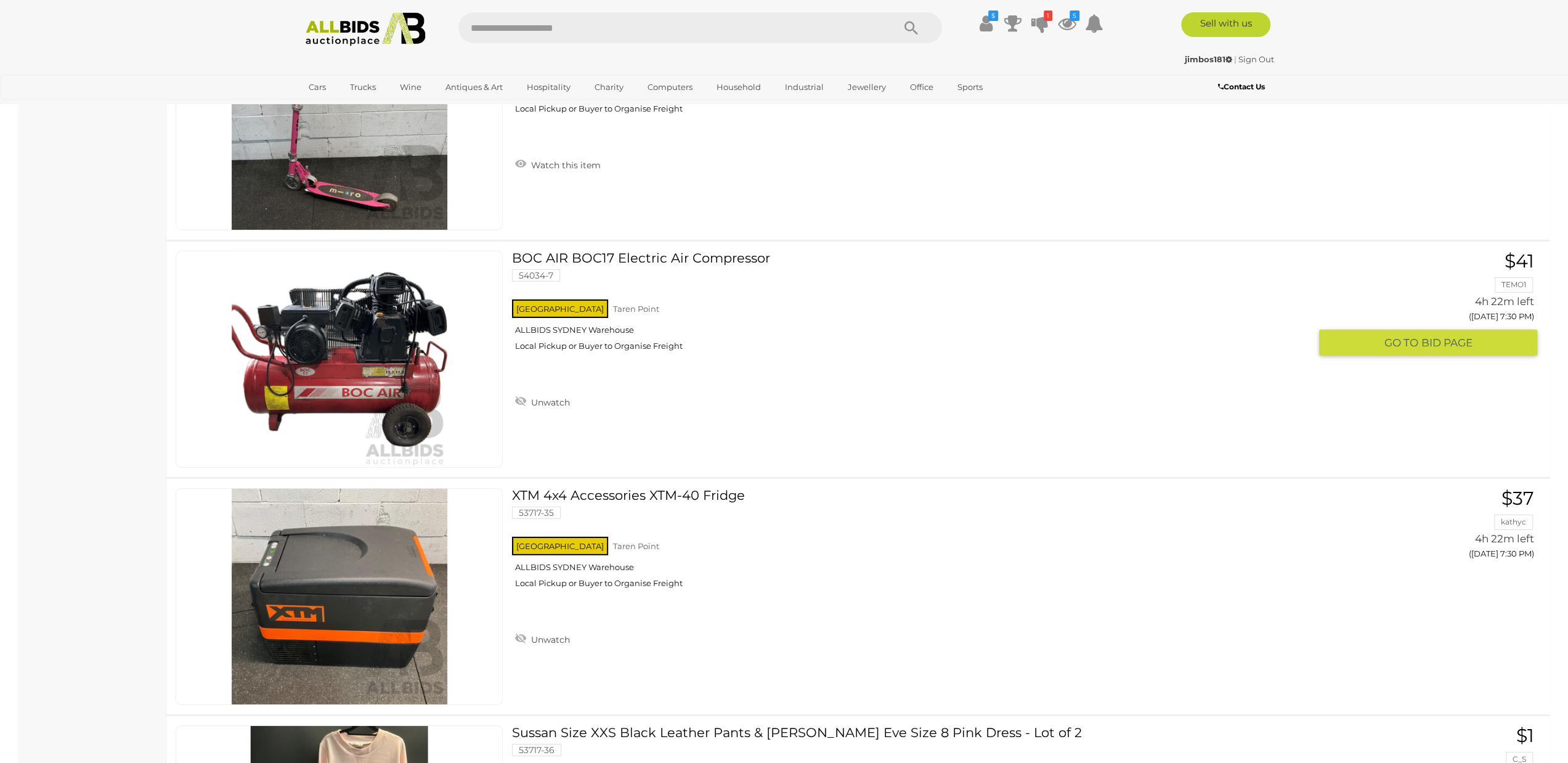
scroll to position [3685, 0]
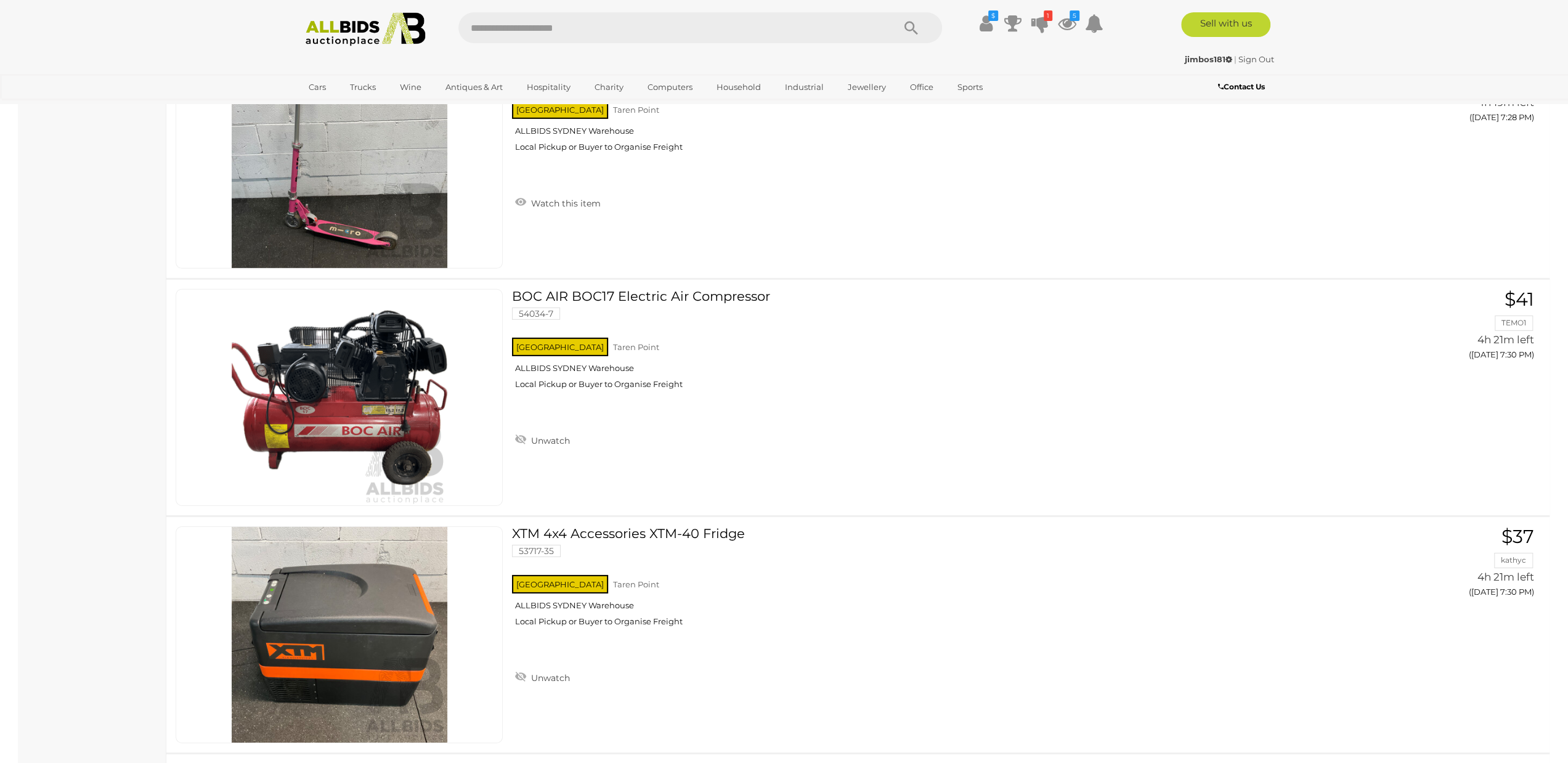
click at [1310, 486] on div "BOC AIR BOC17 Electric Air Compressor 54034-7 NSW Taren Point ALLBIDS SYDNEY Wa…" at bounding box center [857, 398] width 1401 height 236
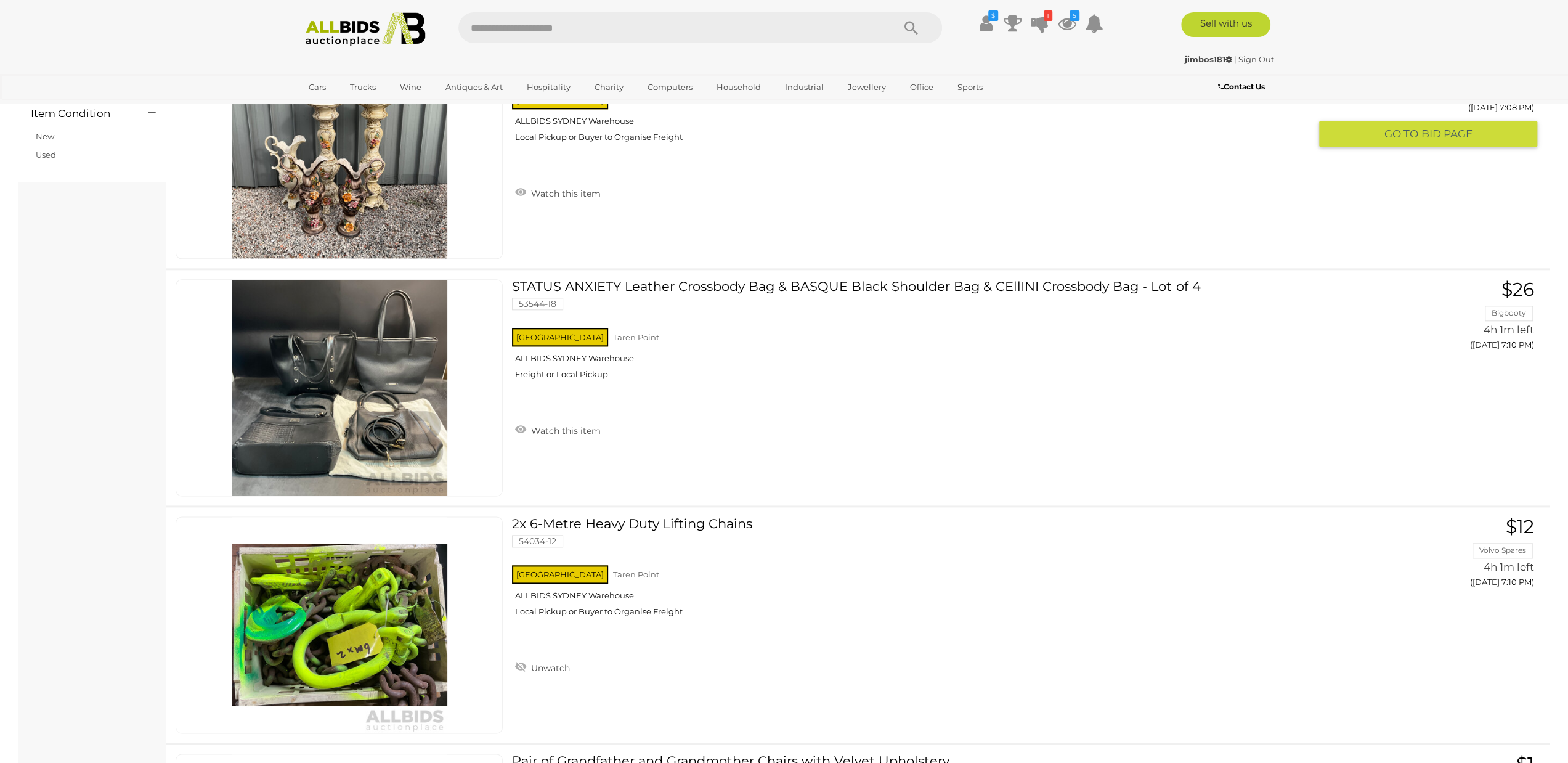
scroll to position [1437, 0]
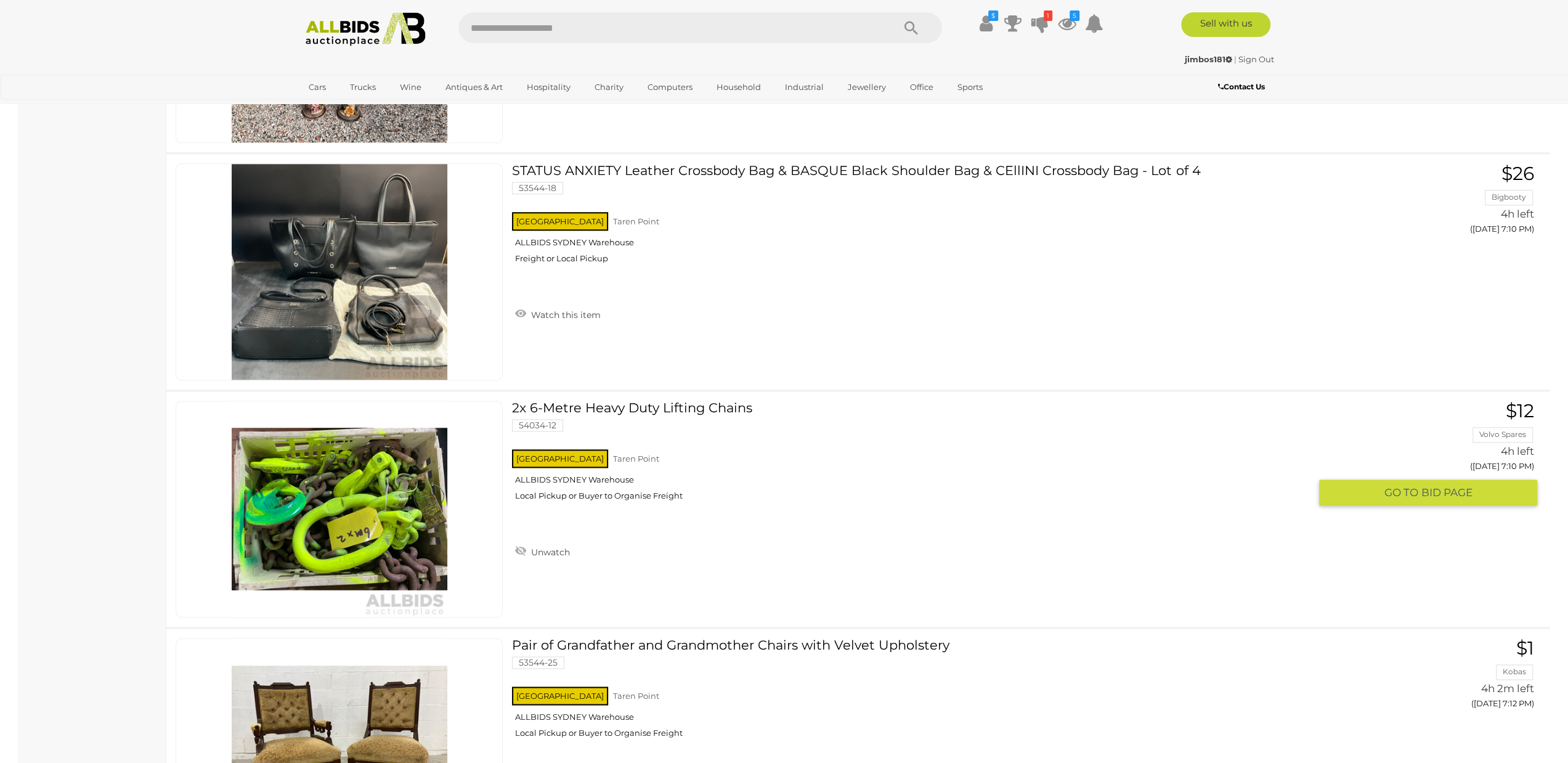
click at [1322, 480] on button "GO TO BID PAGE" at bounding box center [1428, 493] width 218 height 26
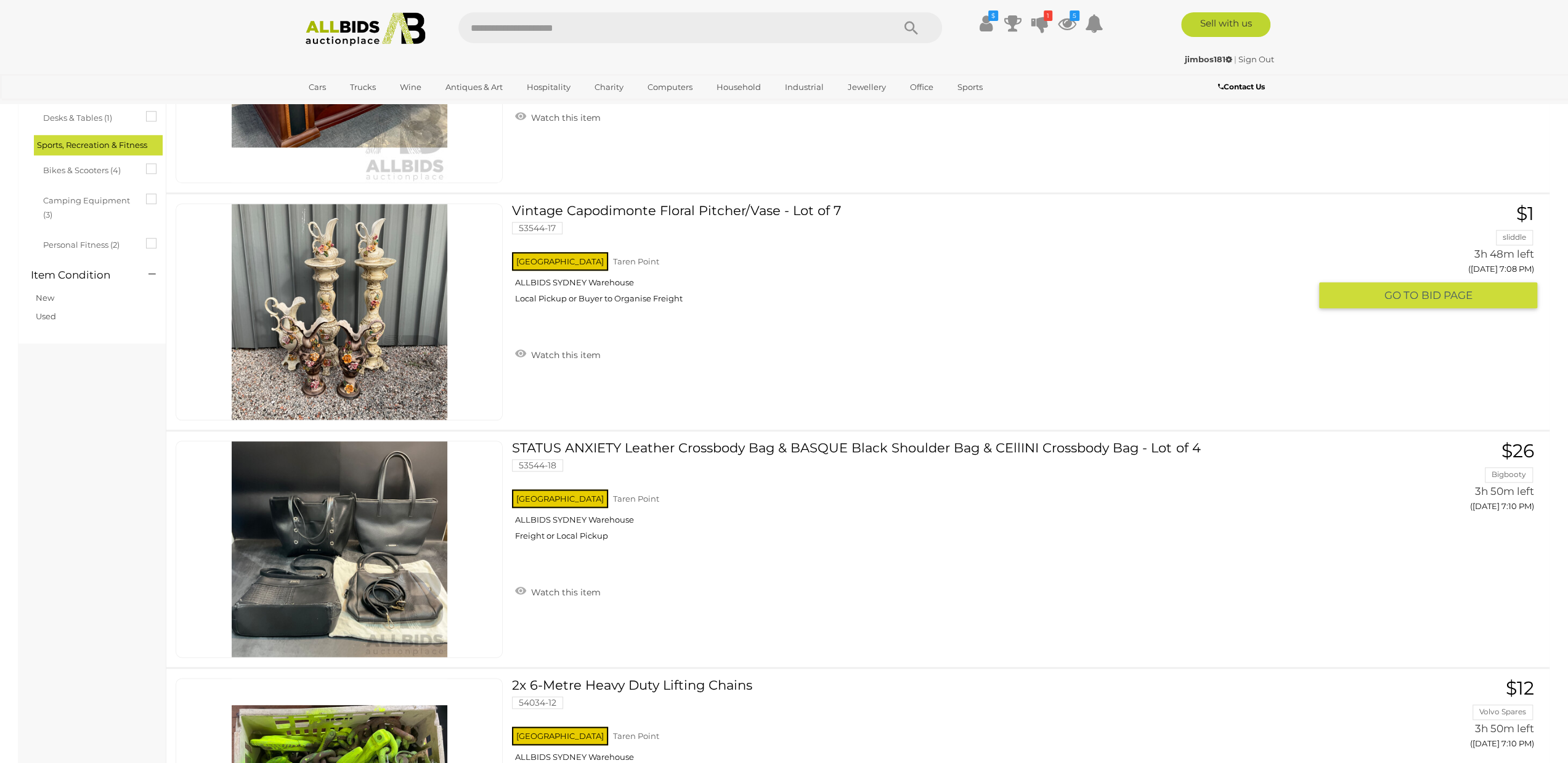
scroll to position [1437, 0]
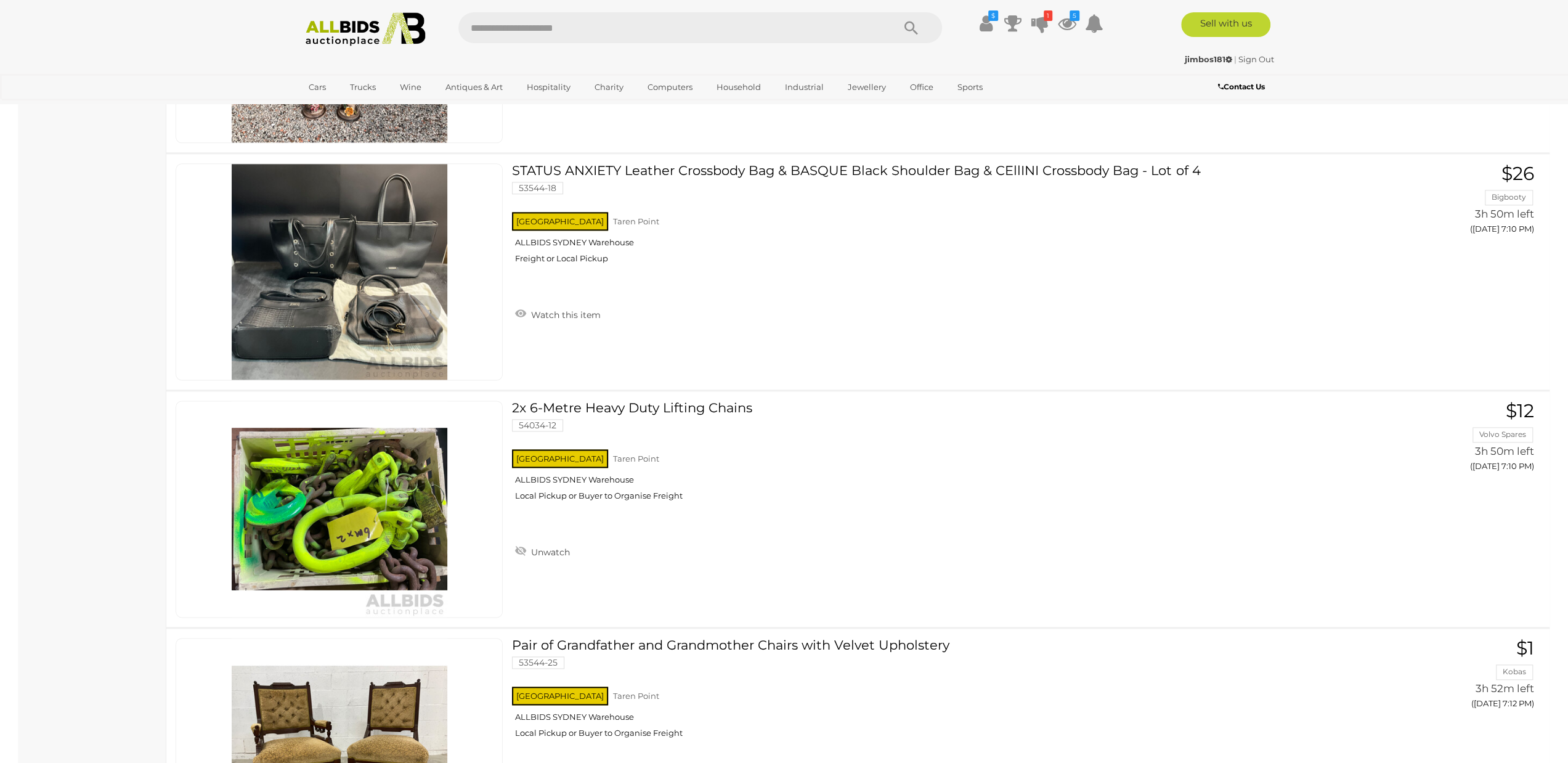
click at [1312, 461] on div "(Today 7:10 PM)" at bounding box center [1422, 465] width 224 height 15
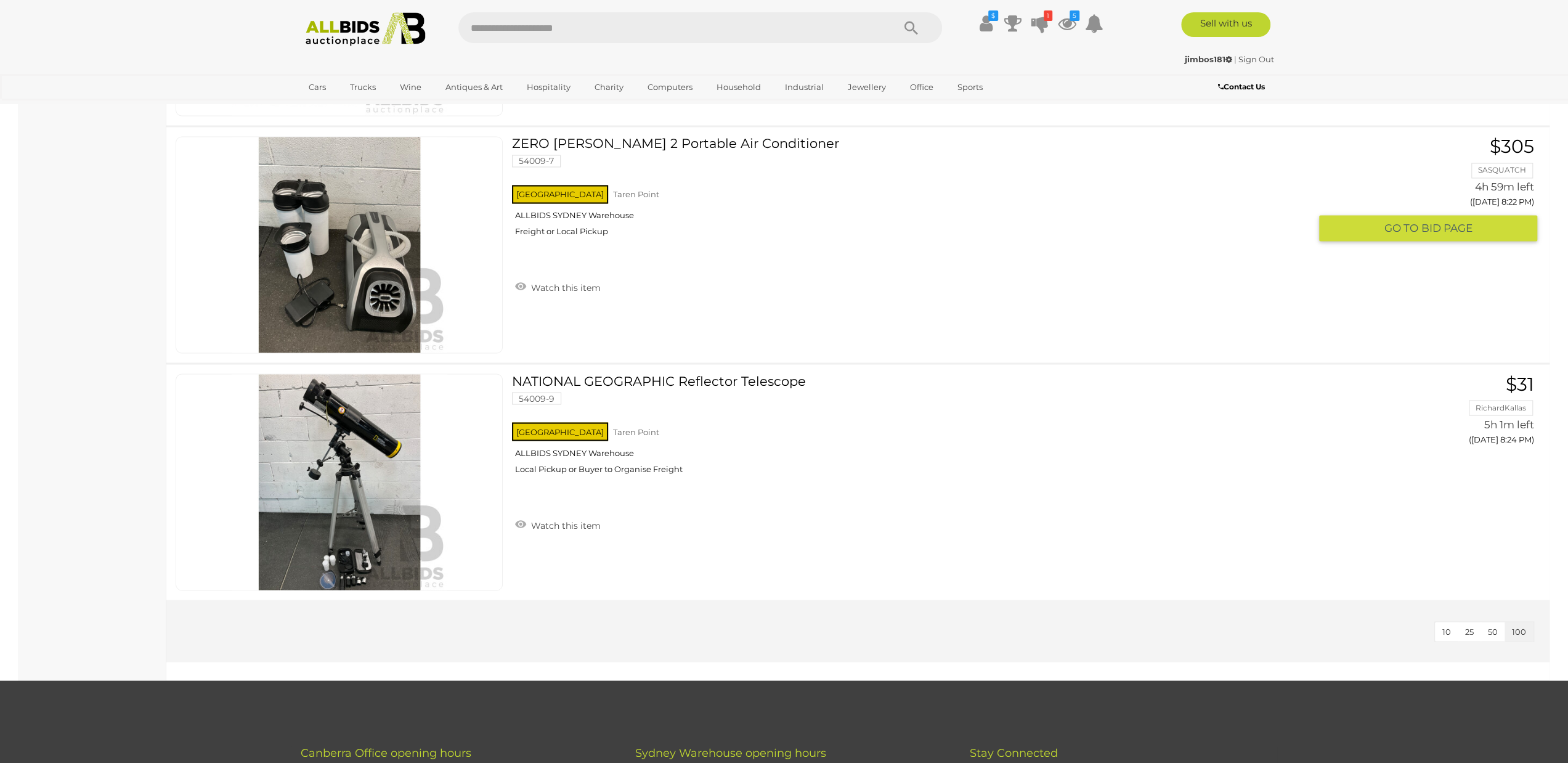
scroll to position [11437, 0]
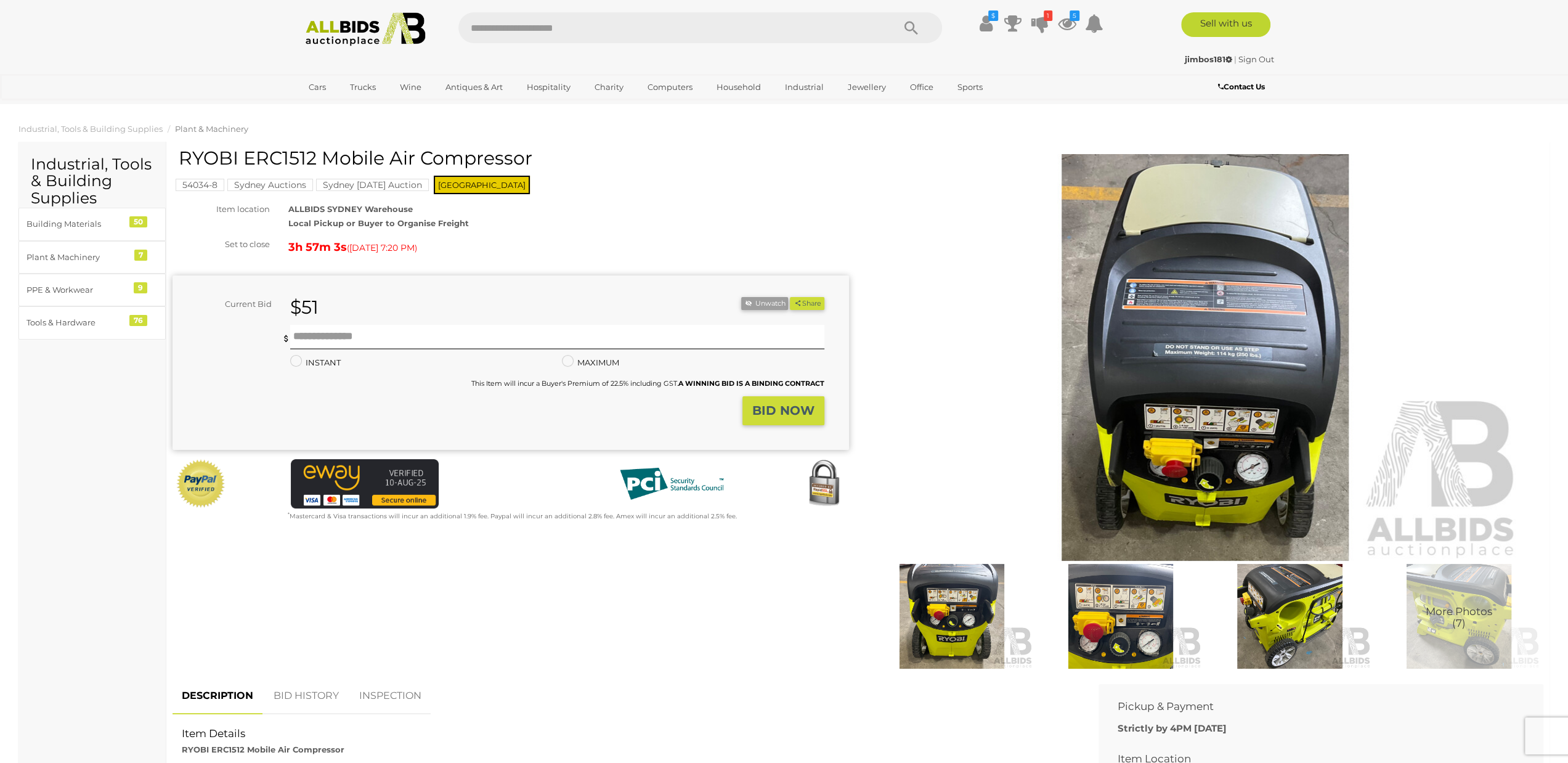
click at [1164, 360] on img at bounding box center [1205, 357] width 631 height 407
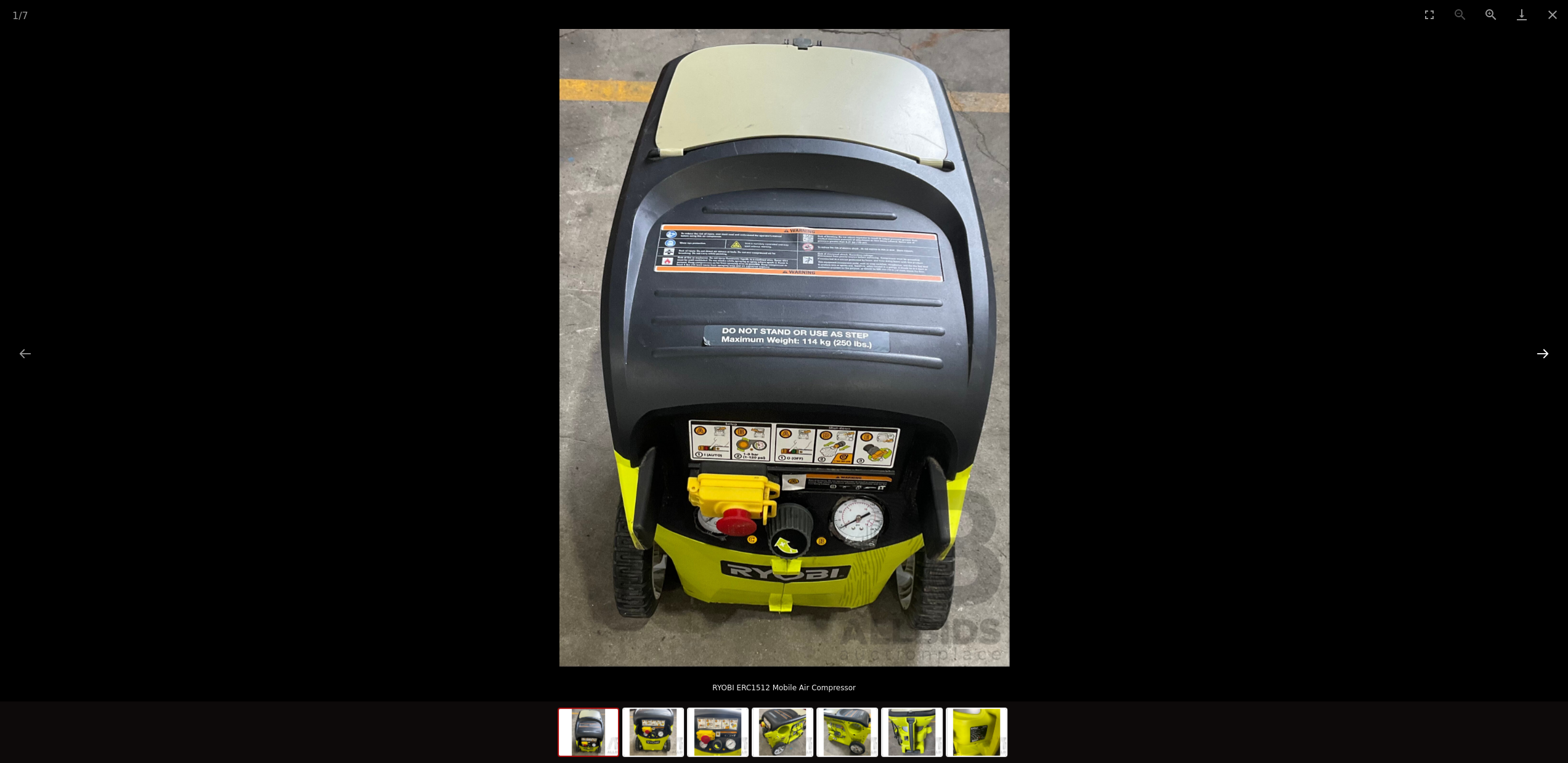
click at [1542, 354] on button "Next slide" at bounding box center [1542, 354] width 26 height 24
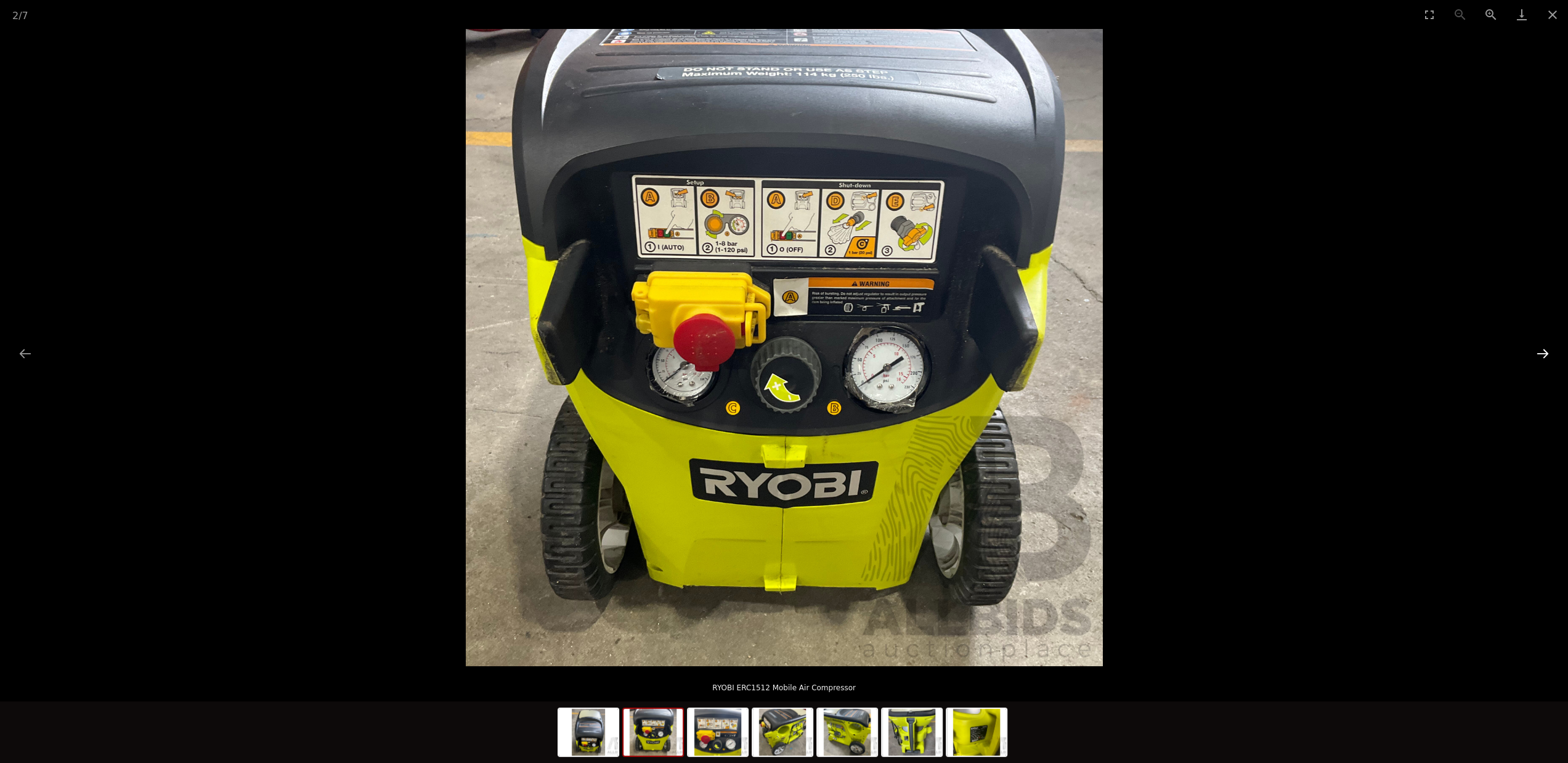
click at [1542, 354] on button "Next slide" at bounding box center [1542, 354] width 26 height 24
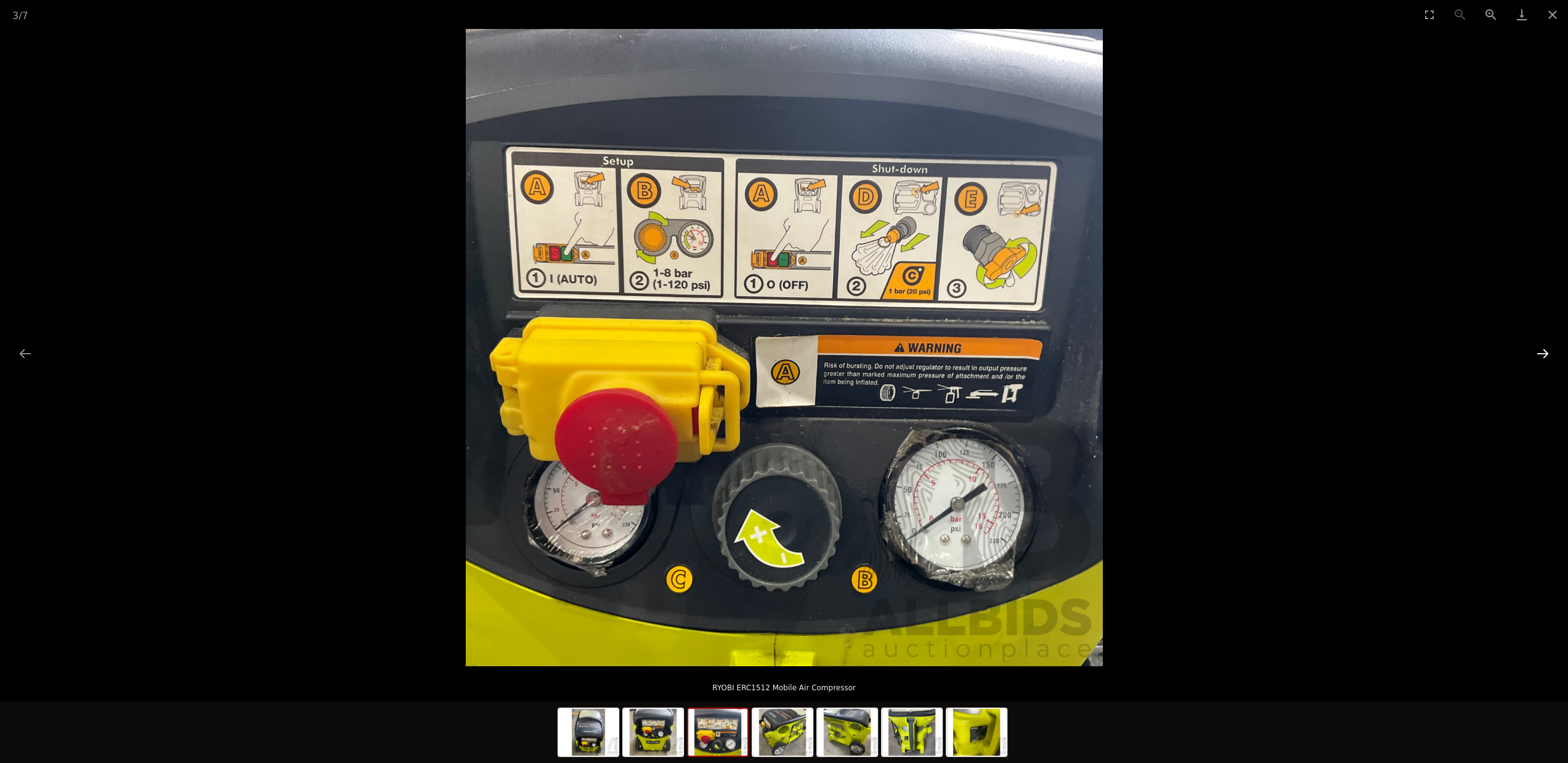
click at [1542, 354] on button "Next slide" at bounding box center [1542, 354] width 26 height 24
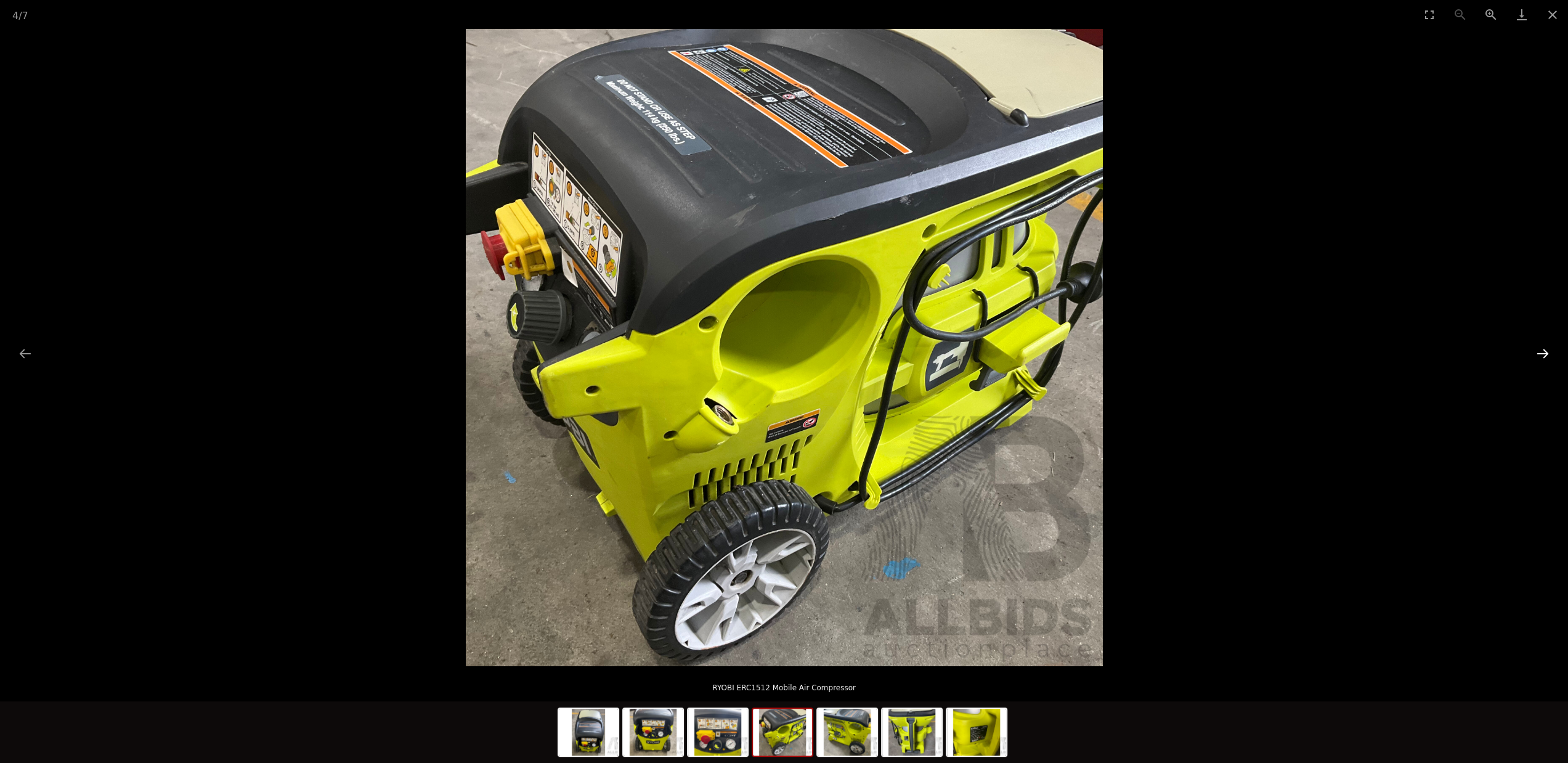
click at [1542, 354] on button "Next slide" at bounding box center [1542, 354] width 26 height 24
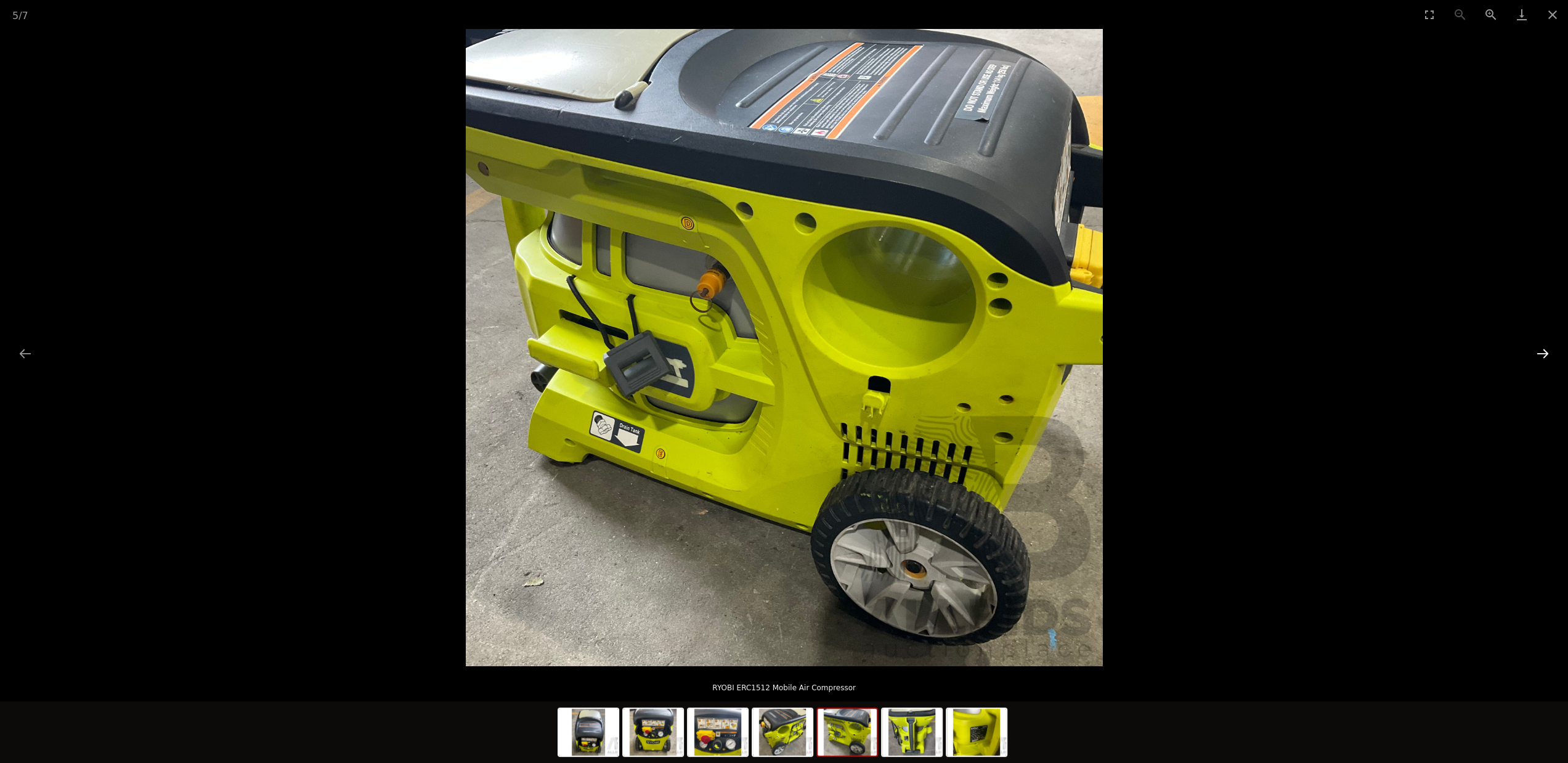
click at [1540, 354] on button "Next slide" at bounding box center [1542, 354] width 26 height 24
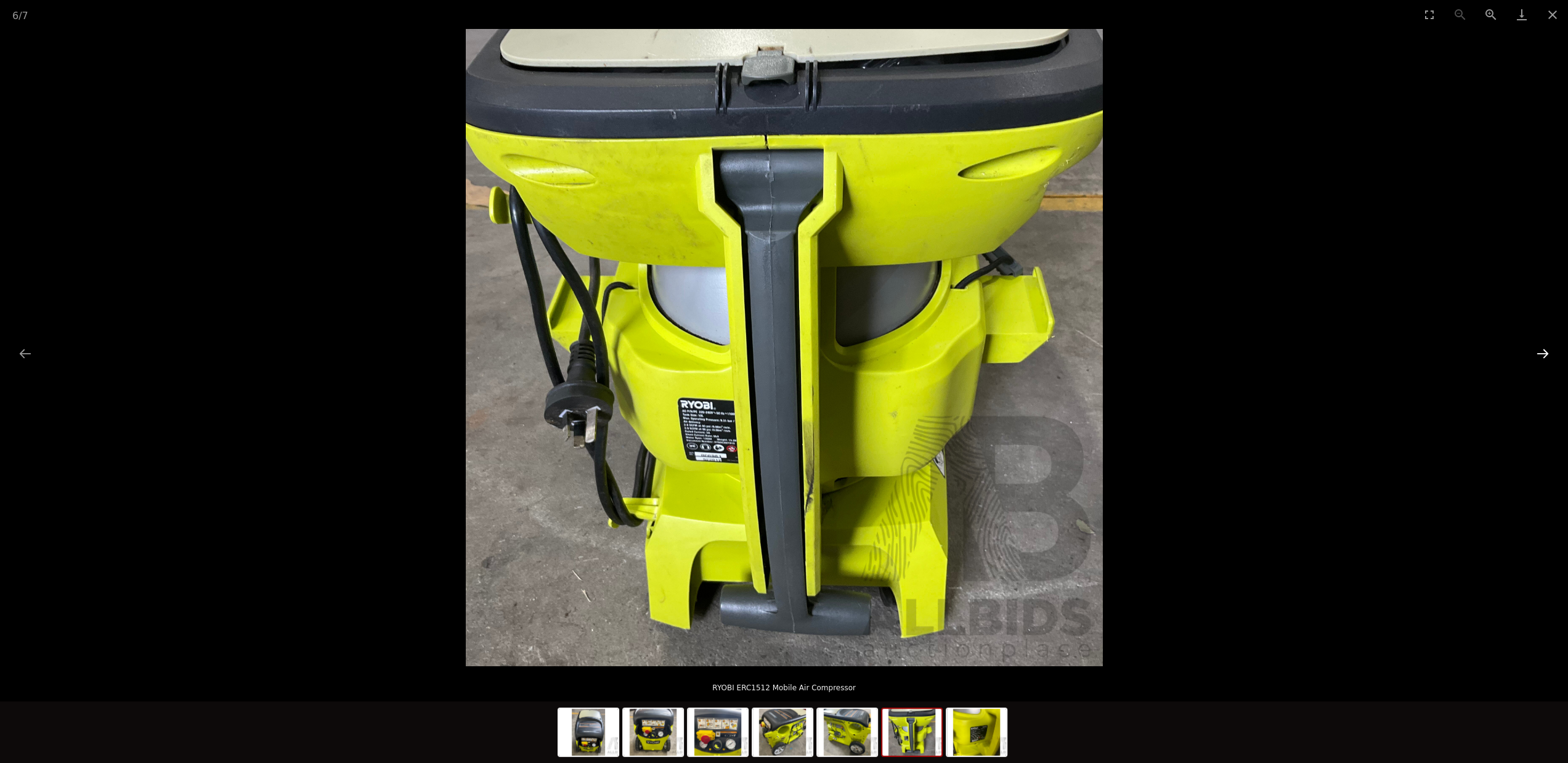
click at [1540, 354] on button "Next slide" at bounding box center [1542, 354] width 26 height 24
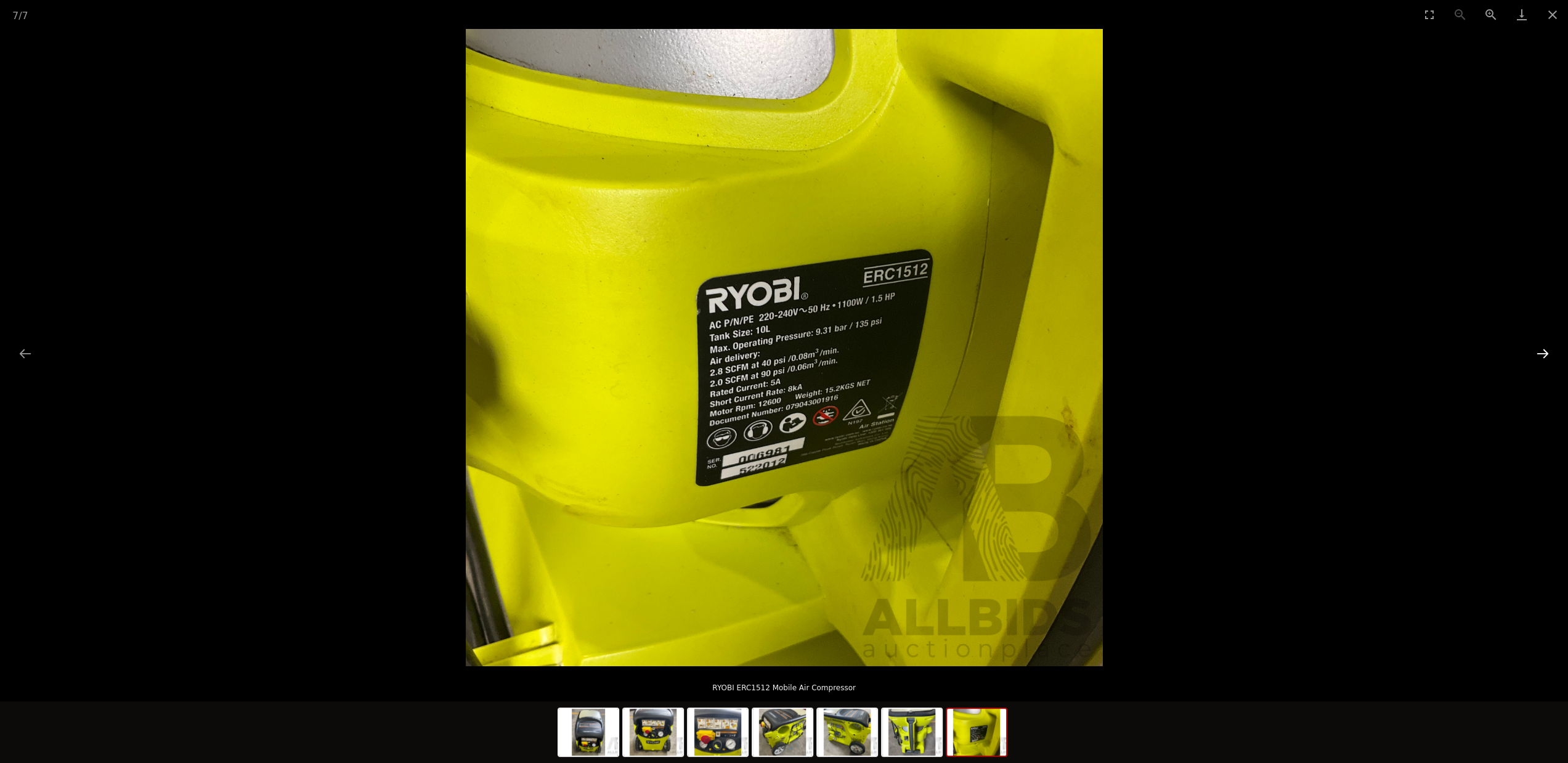
click at [1540, 354] on button "Next slide" at bounding box center [1542, 354] width 26 height 24
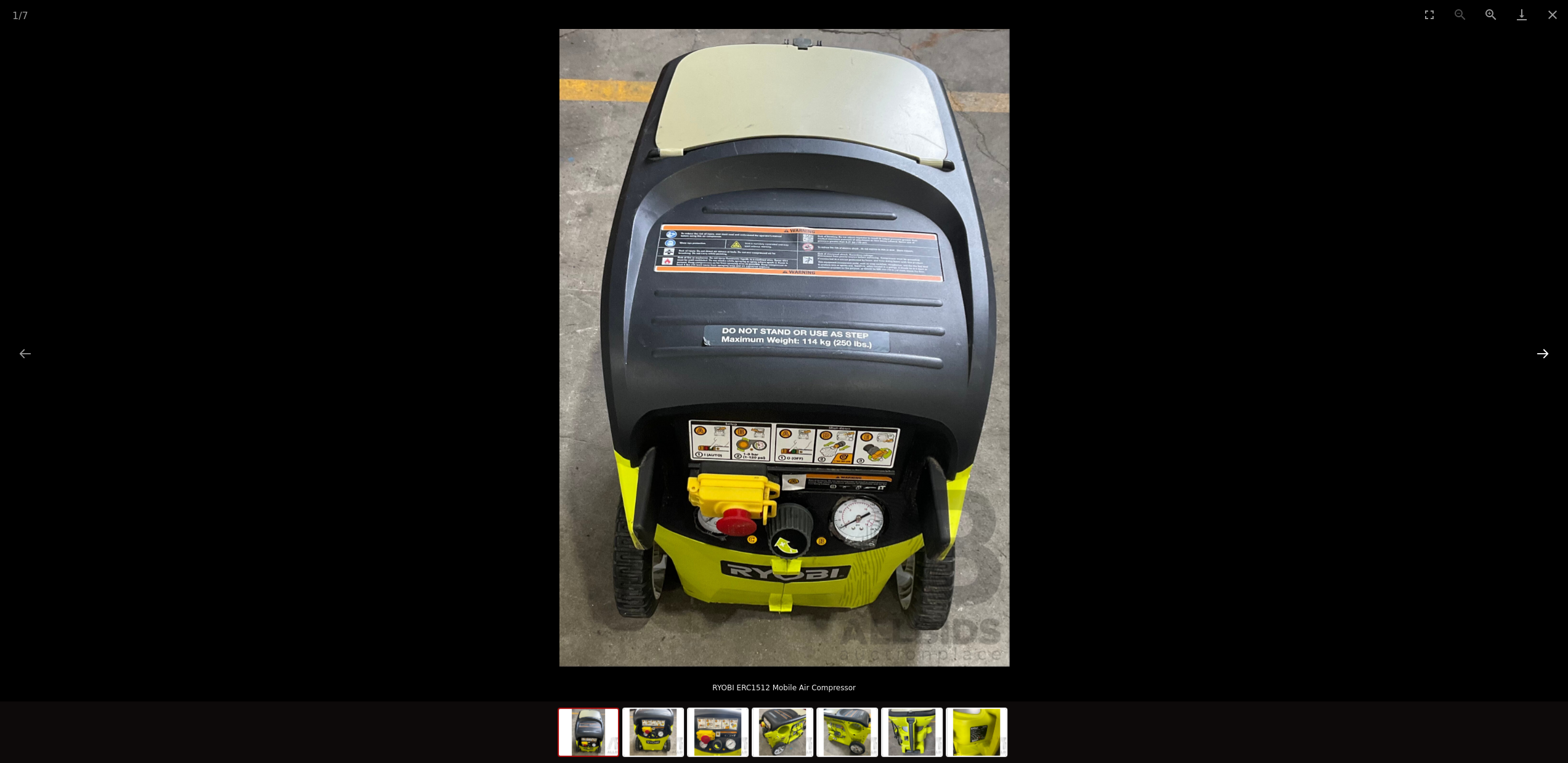
click at [1540, 354] on button "Next slide" at bounding box center [1542, 354] width 26 height 24
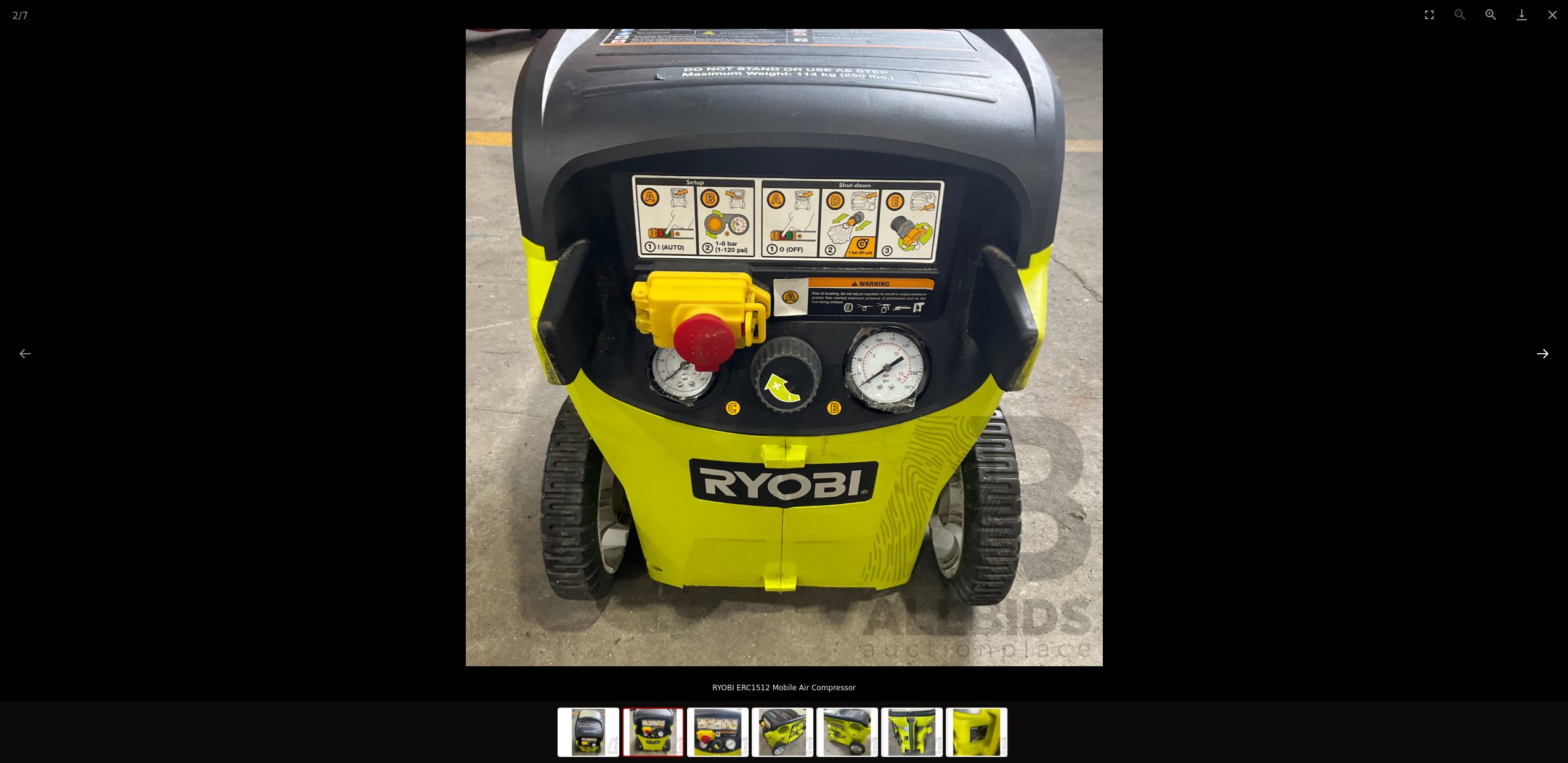
click at [1540, 354] on button "Next slide" at bounding box center [1542, 354] width 26 height 24
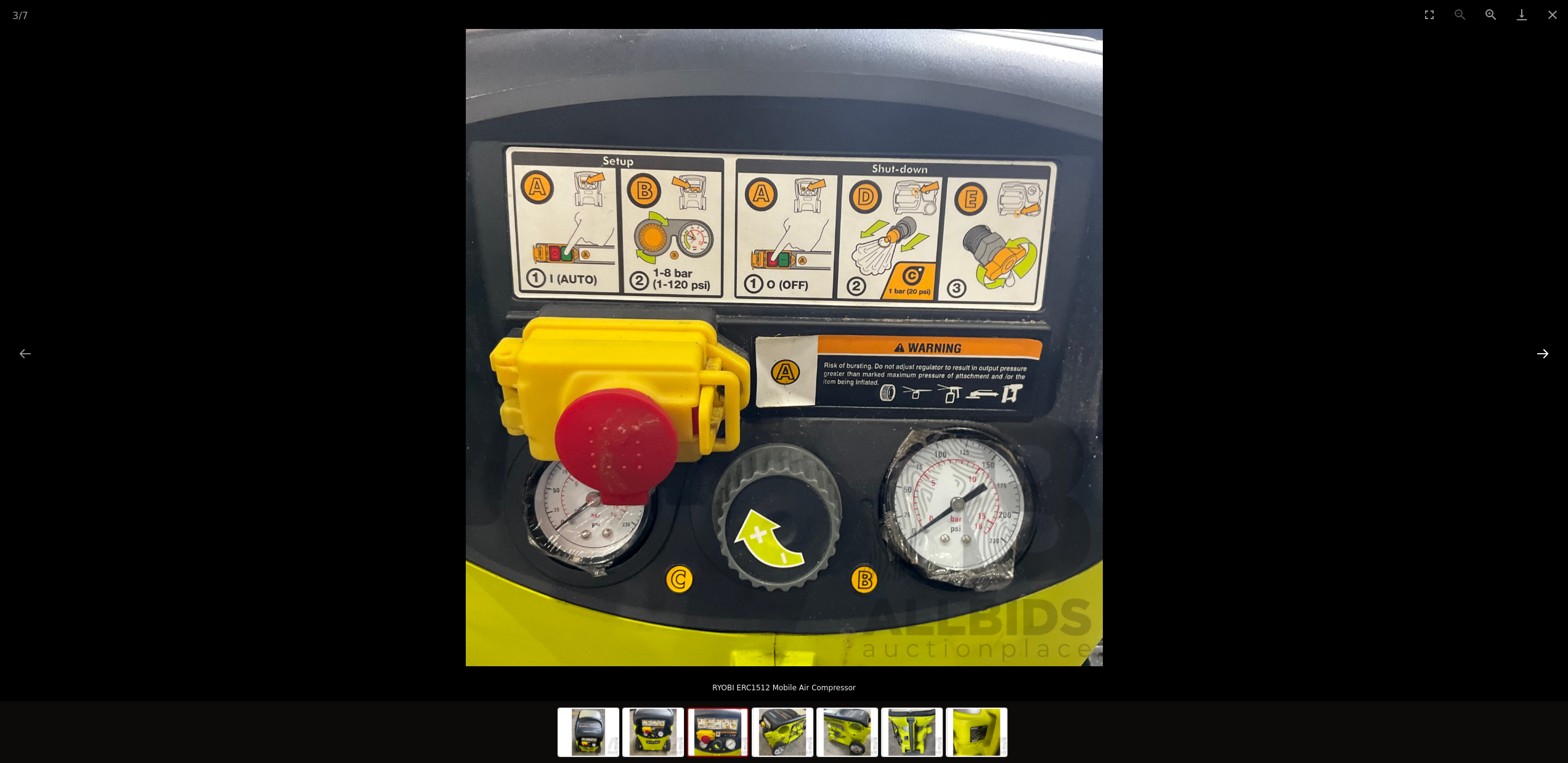
click at [1540, 354] on button "Next slide" at bounding box center [1542, 354] width 26 height 24
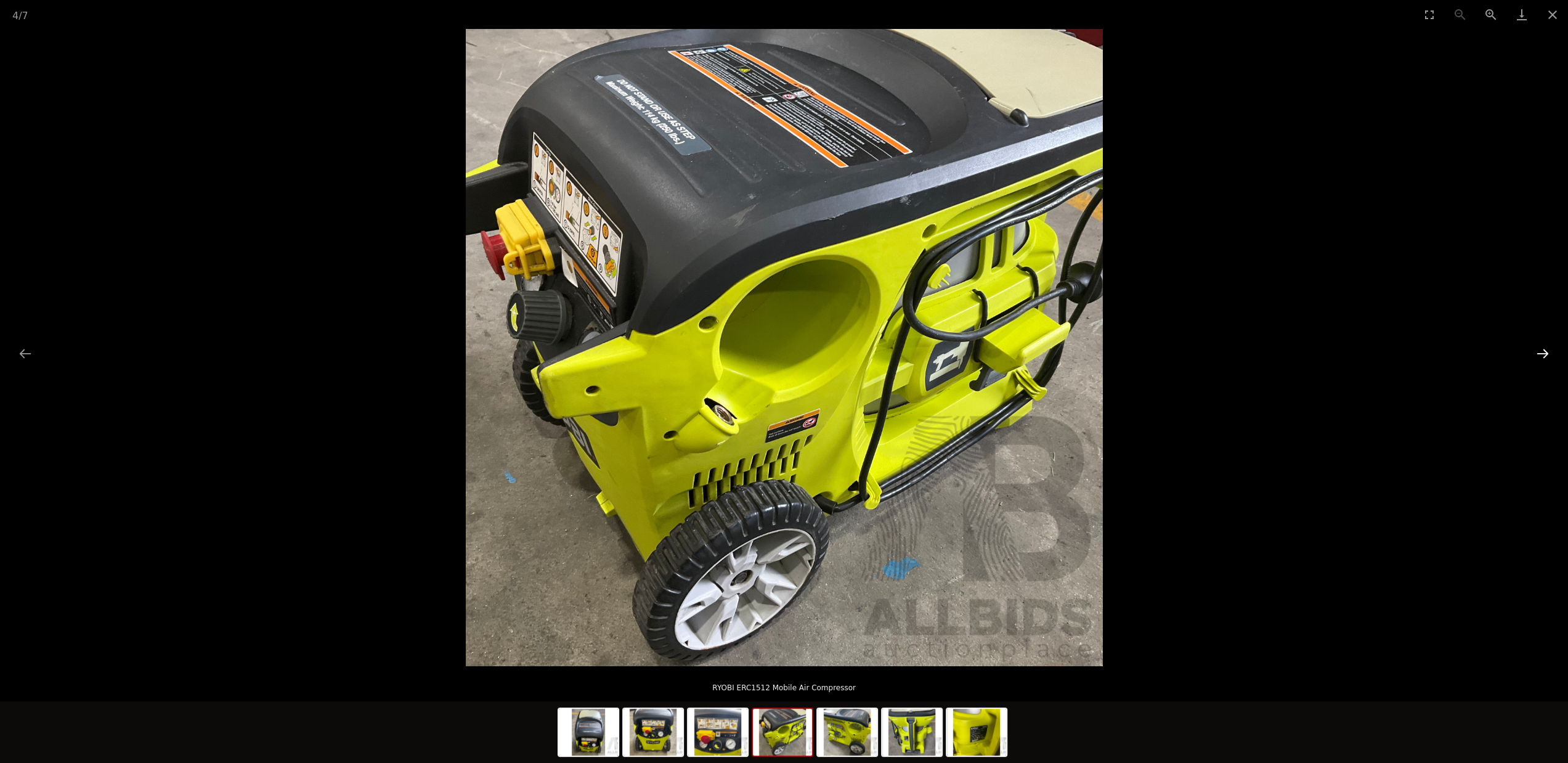
click at [1540, 354] on button "Next slide" at bounding box center [1542, 354] width 26 height 24
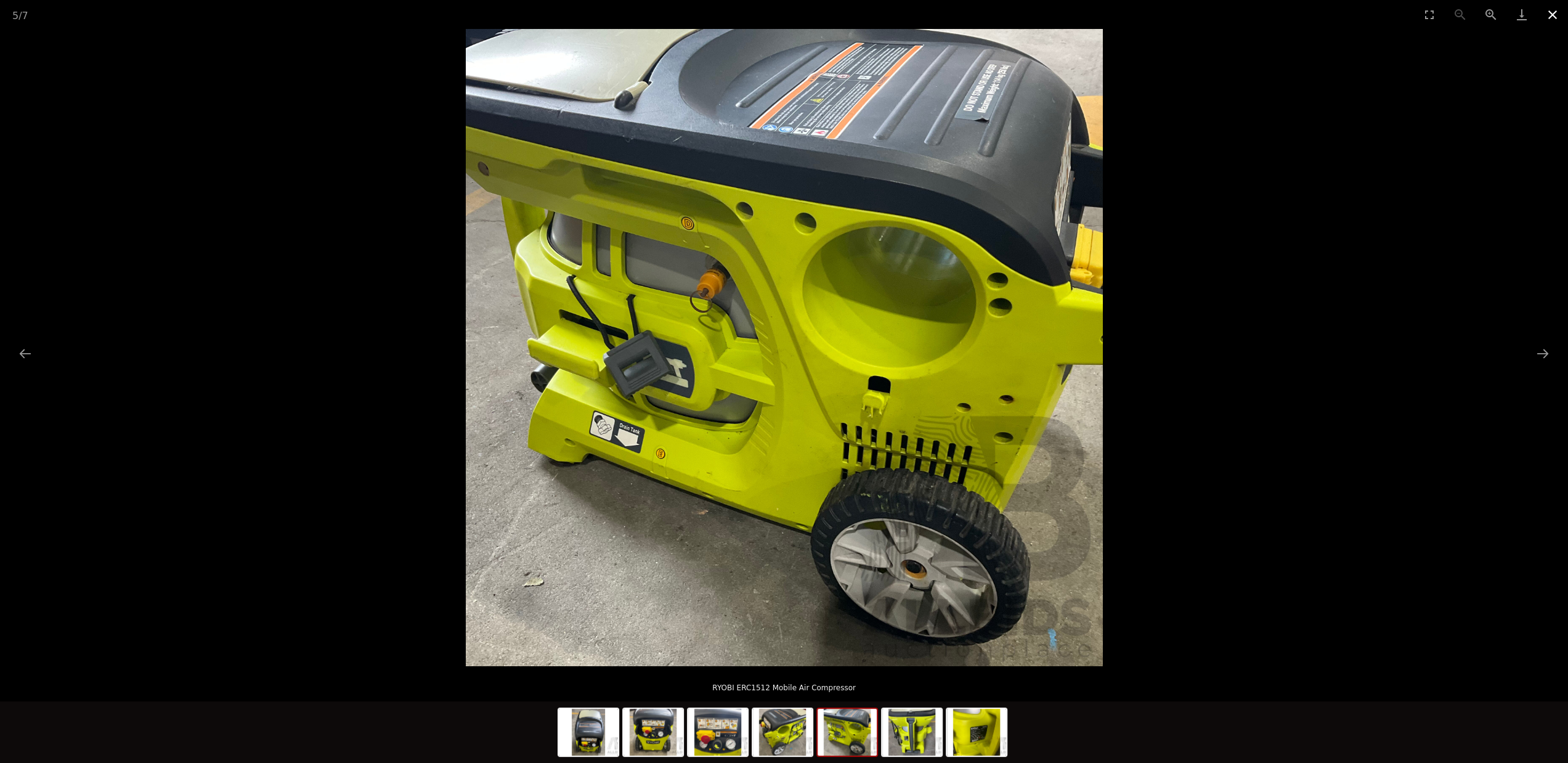
click at [1551, 13] on button "Close gallery" at bounding box center [1552, 14] width 31 height 29
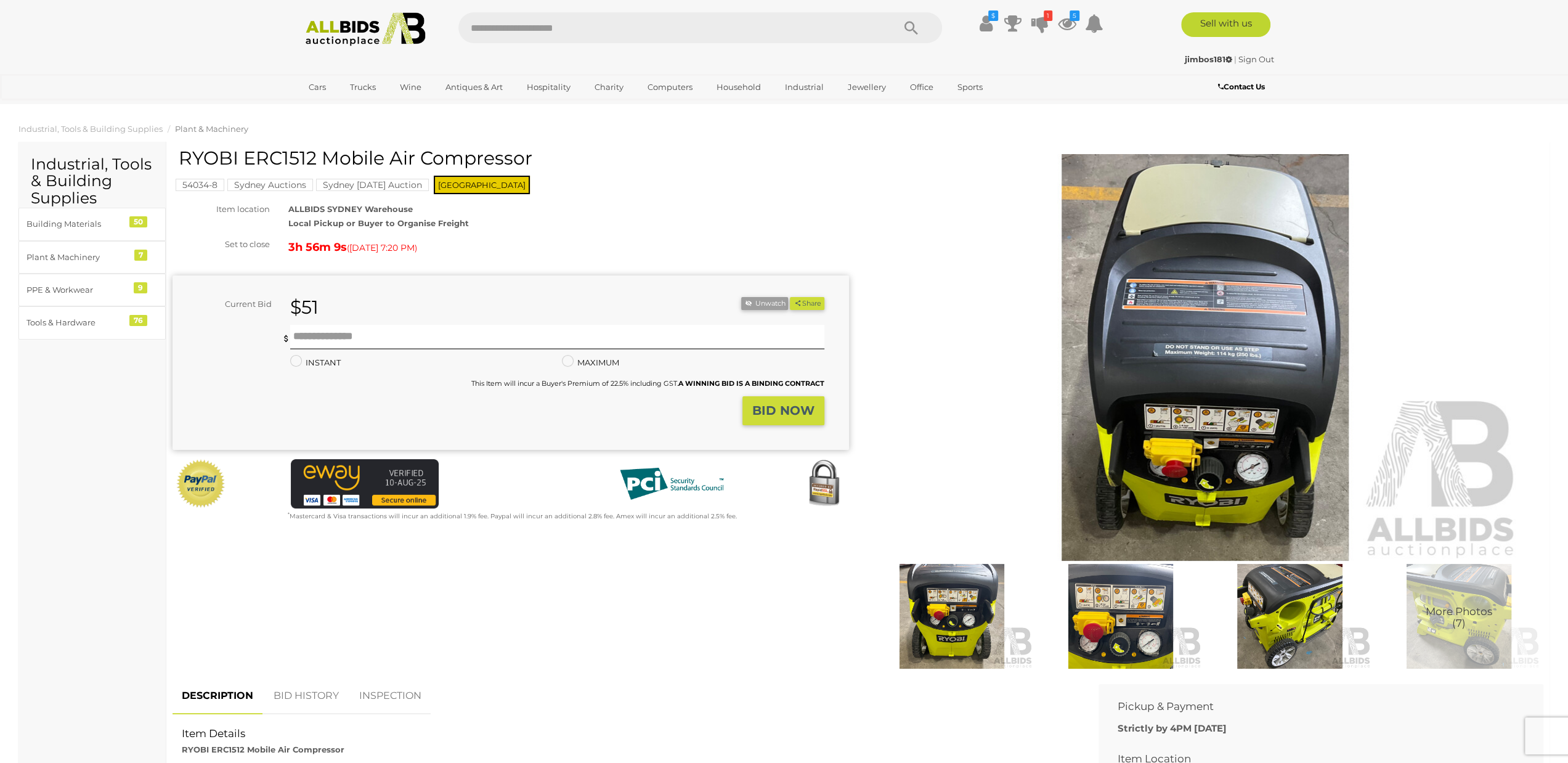
click at [1518, 64] on div "$ Track & Trace" at bounding box center [784, 52] width 1568 height 104
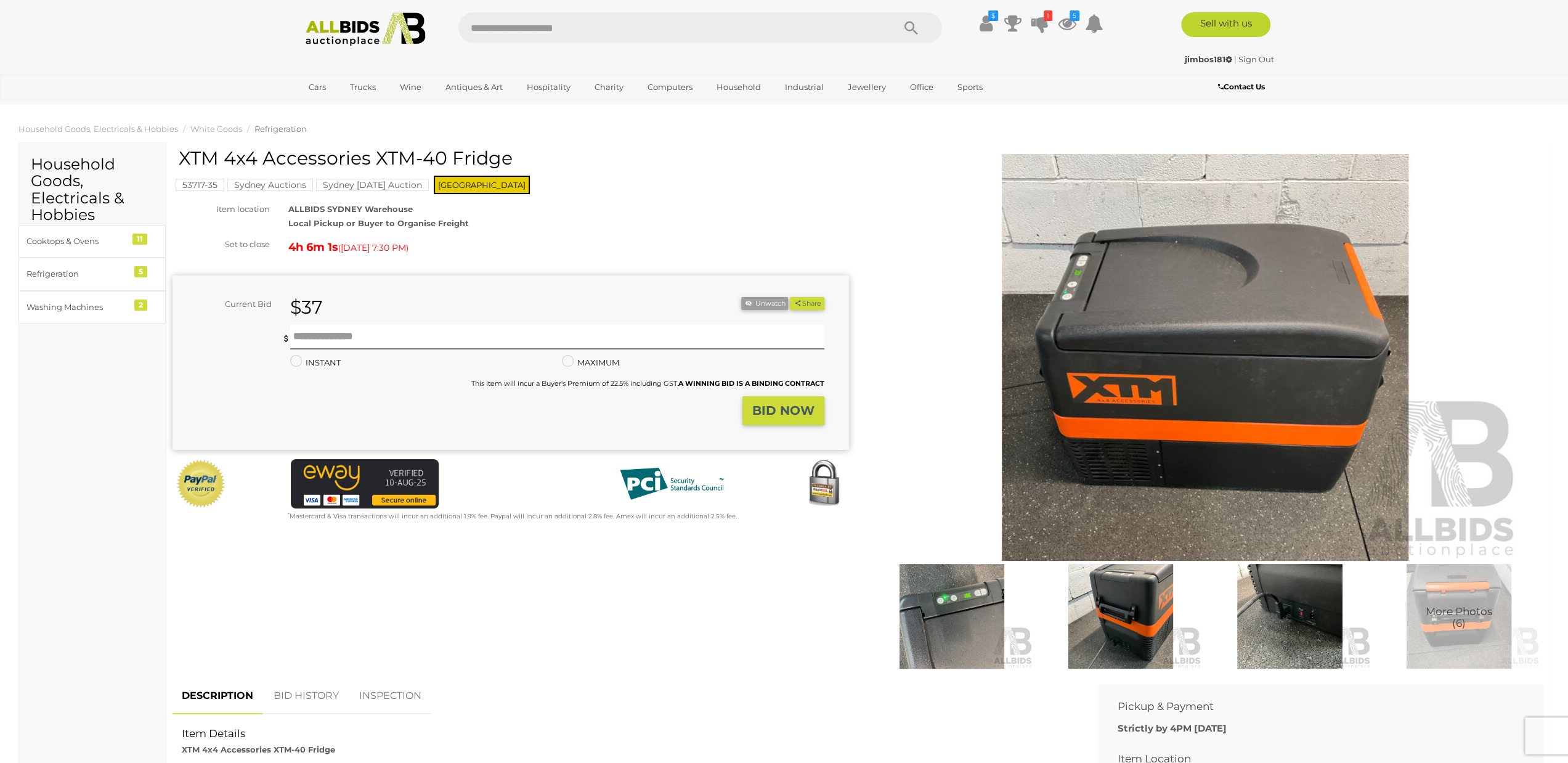
click at [1236, 341] on img at bounding box center [1205, 357] width 631 height 407
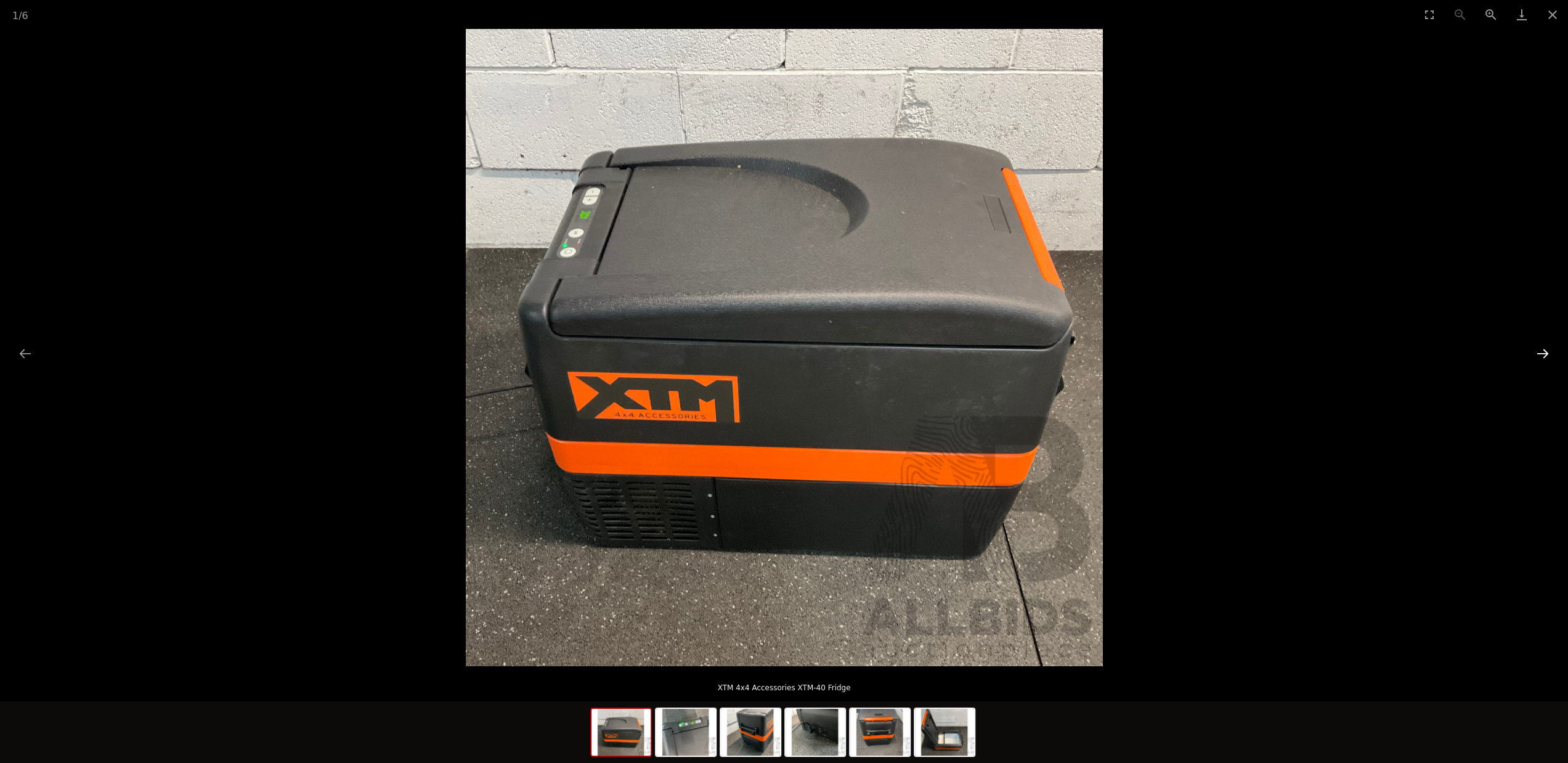
click at [1544, 352] on button "Next slide" at bounding box center [1542, 354] width 26 height 24
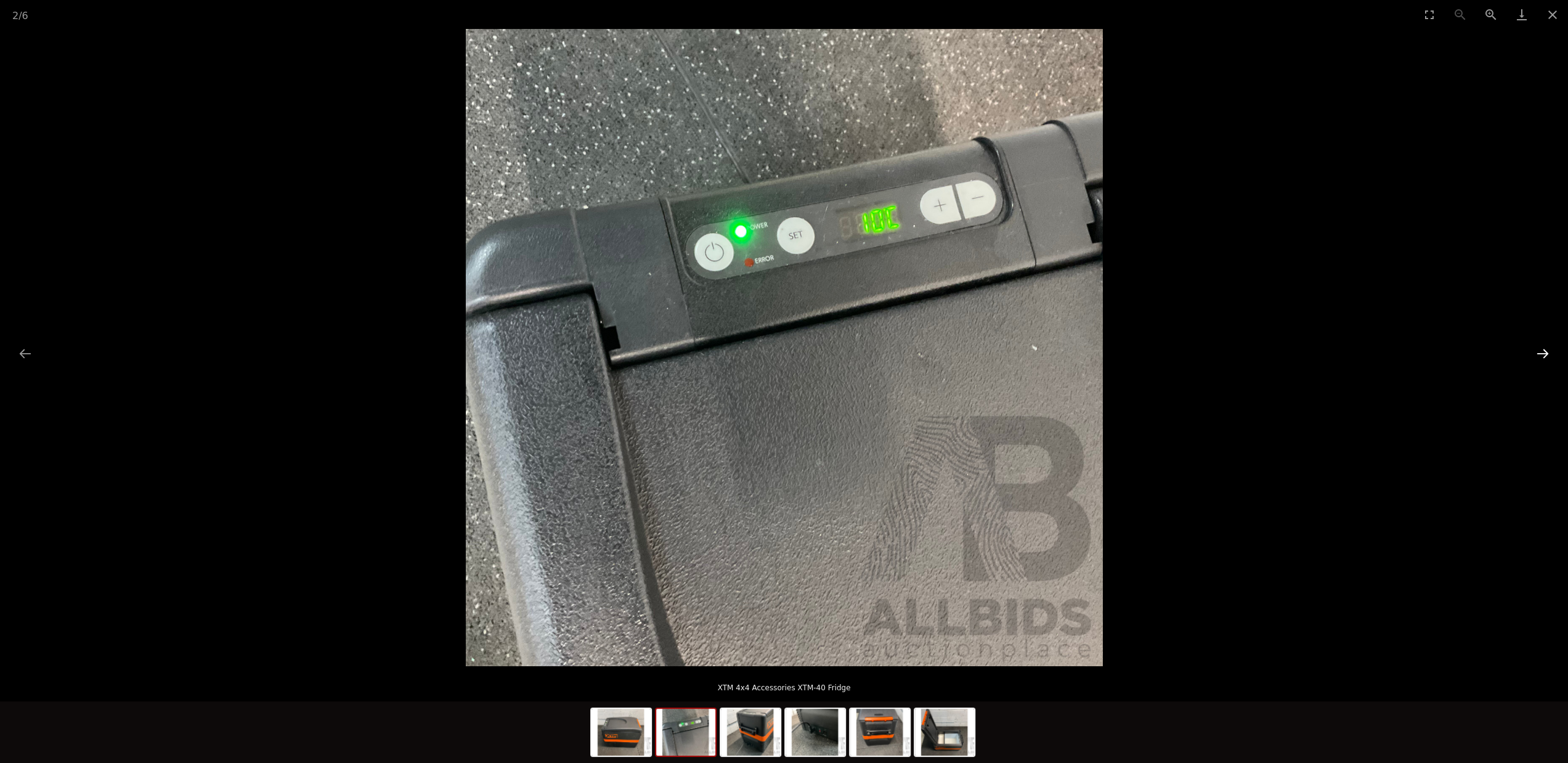
click at [1542, 352] on button "Next slide" at bounding box center [1542, 354] width 26 height 24
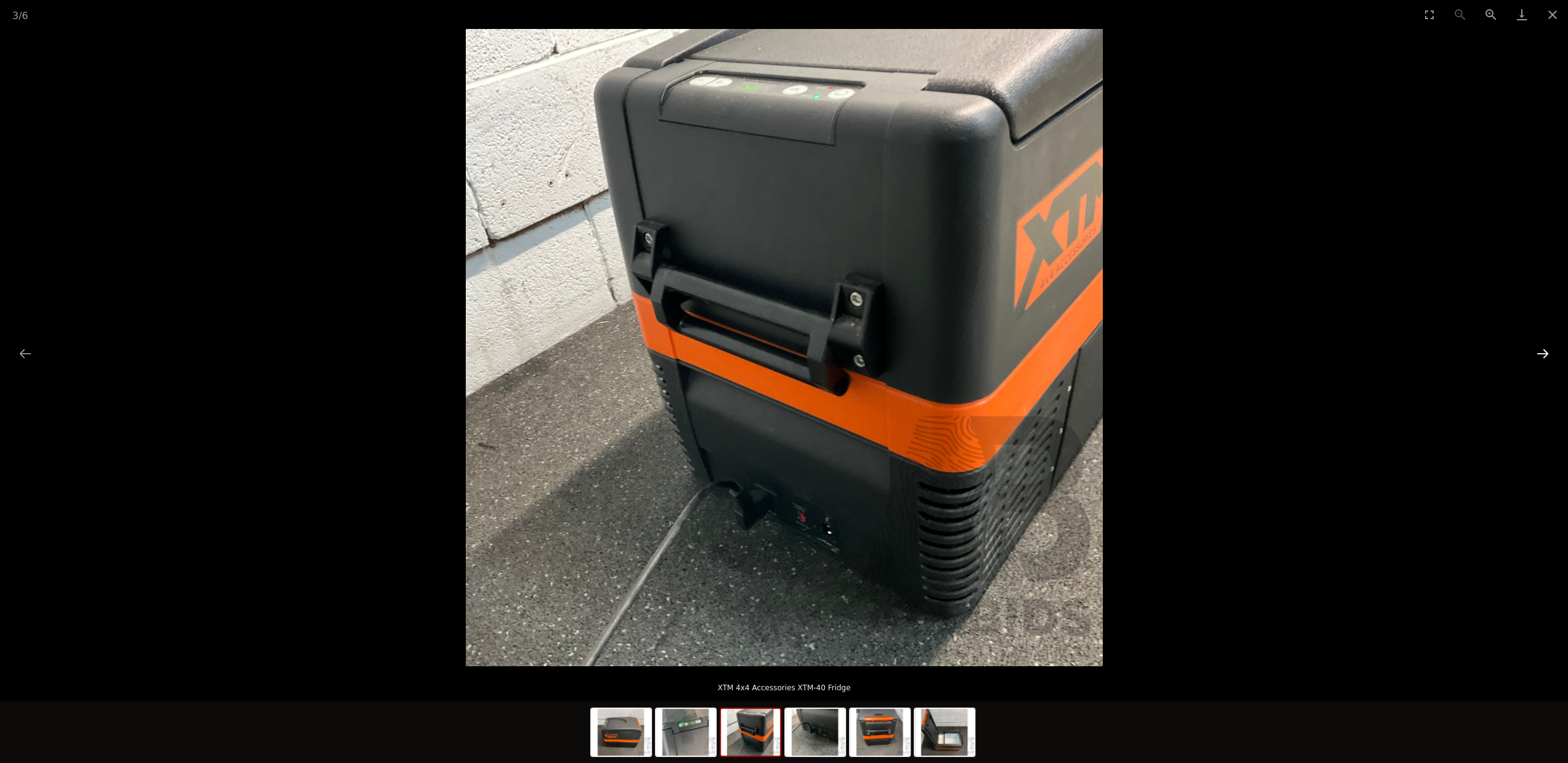
click at [1542, 353] on button "Next slide" at bounding box center [1542, 354] width 26 height 24
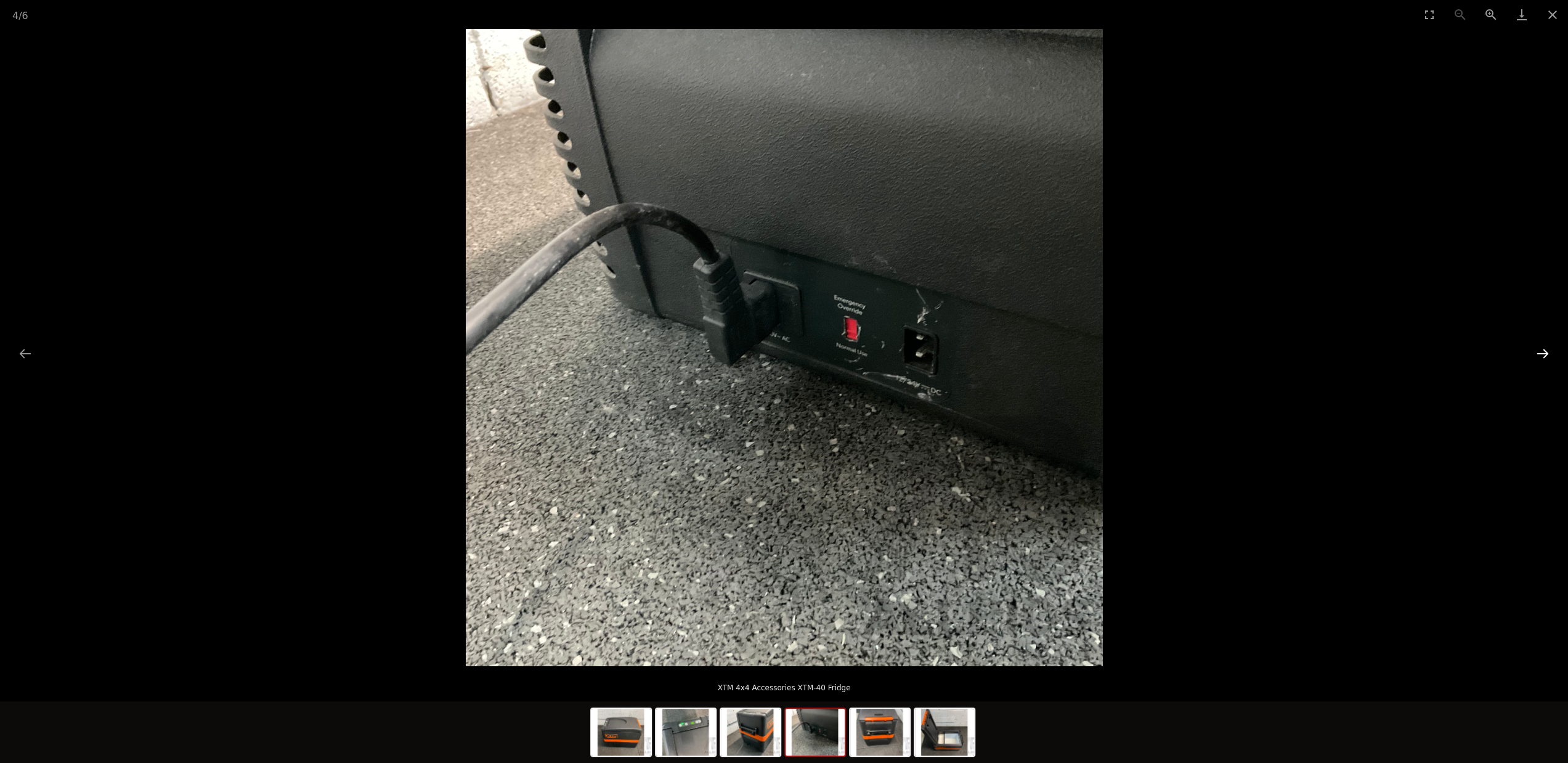
click at [1544, 353] on button "Next slide" at bounding box center [1542, 354] width 26 height 24
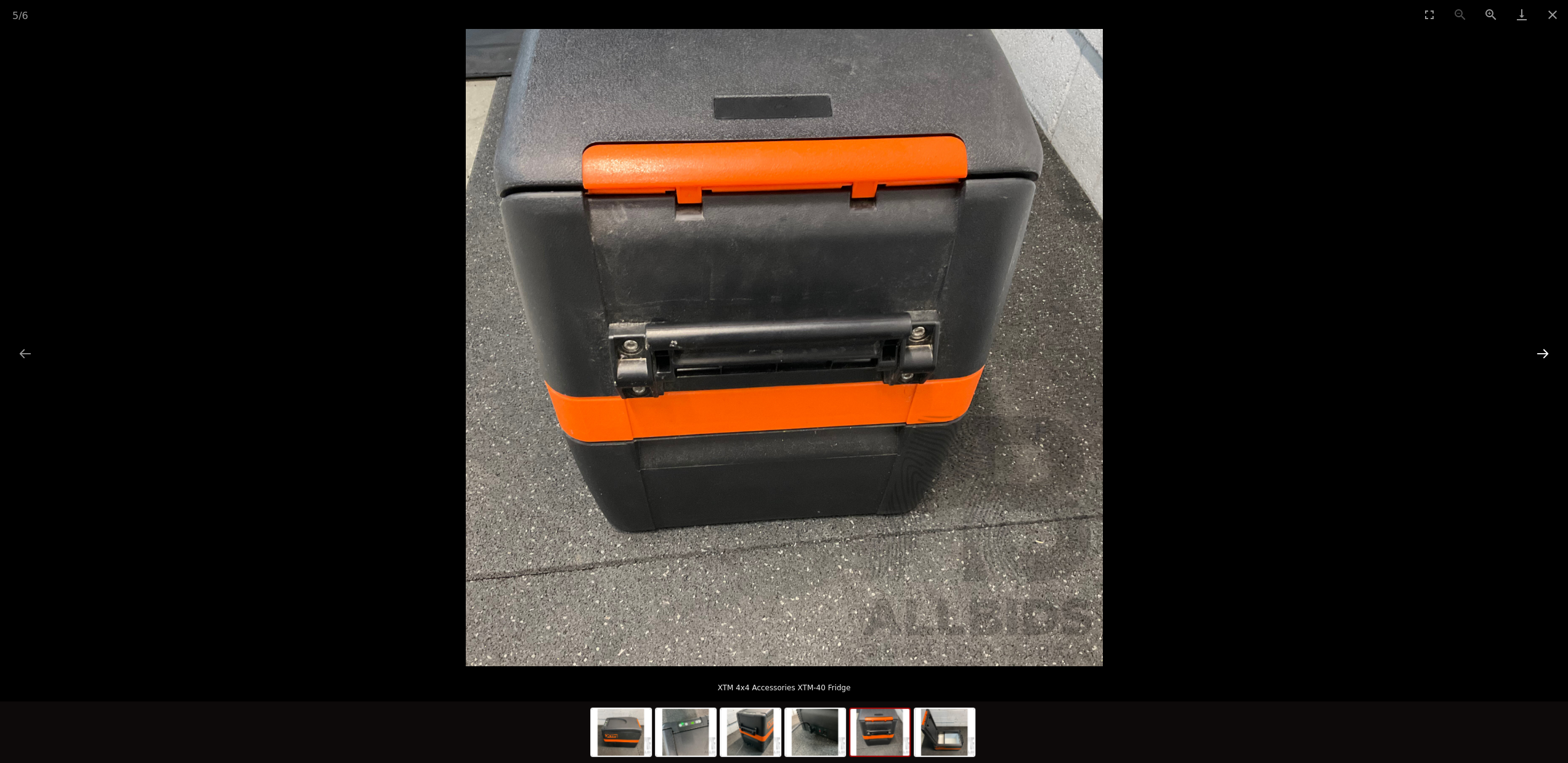
click at [1544, 353] on button "Next slide" at bounding box center [1542, 354] width 26 height 24
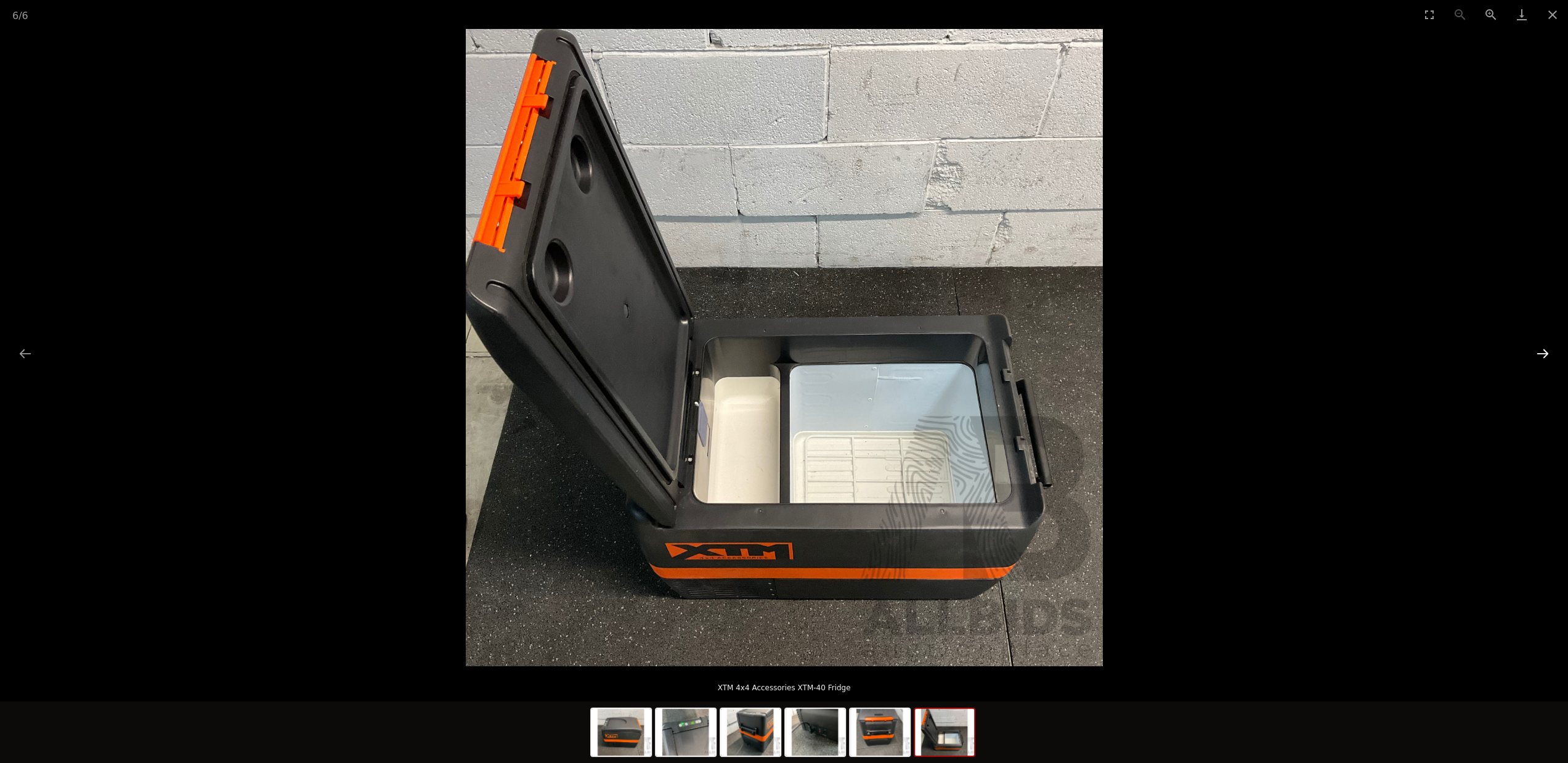
click at [1539, 349] on button "Next slide" at bounding box center [1542, 354] width 26 height 24
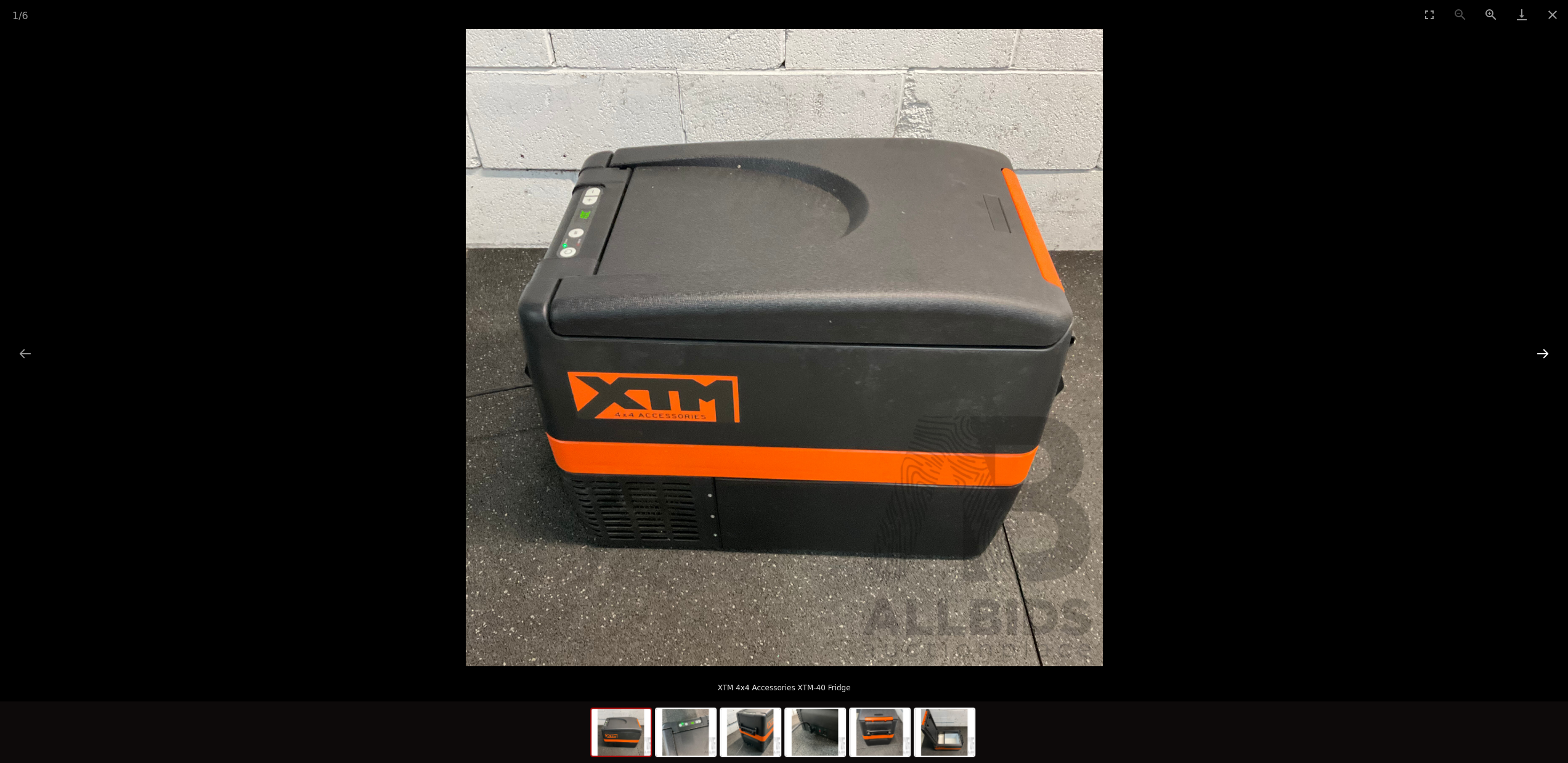
click at [1539, 349] on button "Next slide" at bounding box center [1542, 354] width 26 height 24
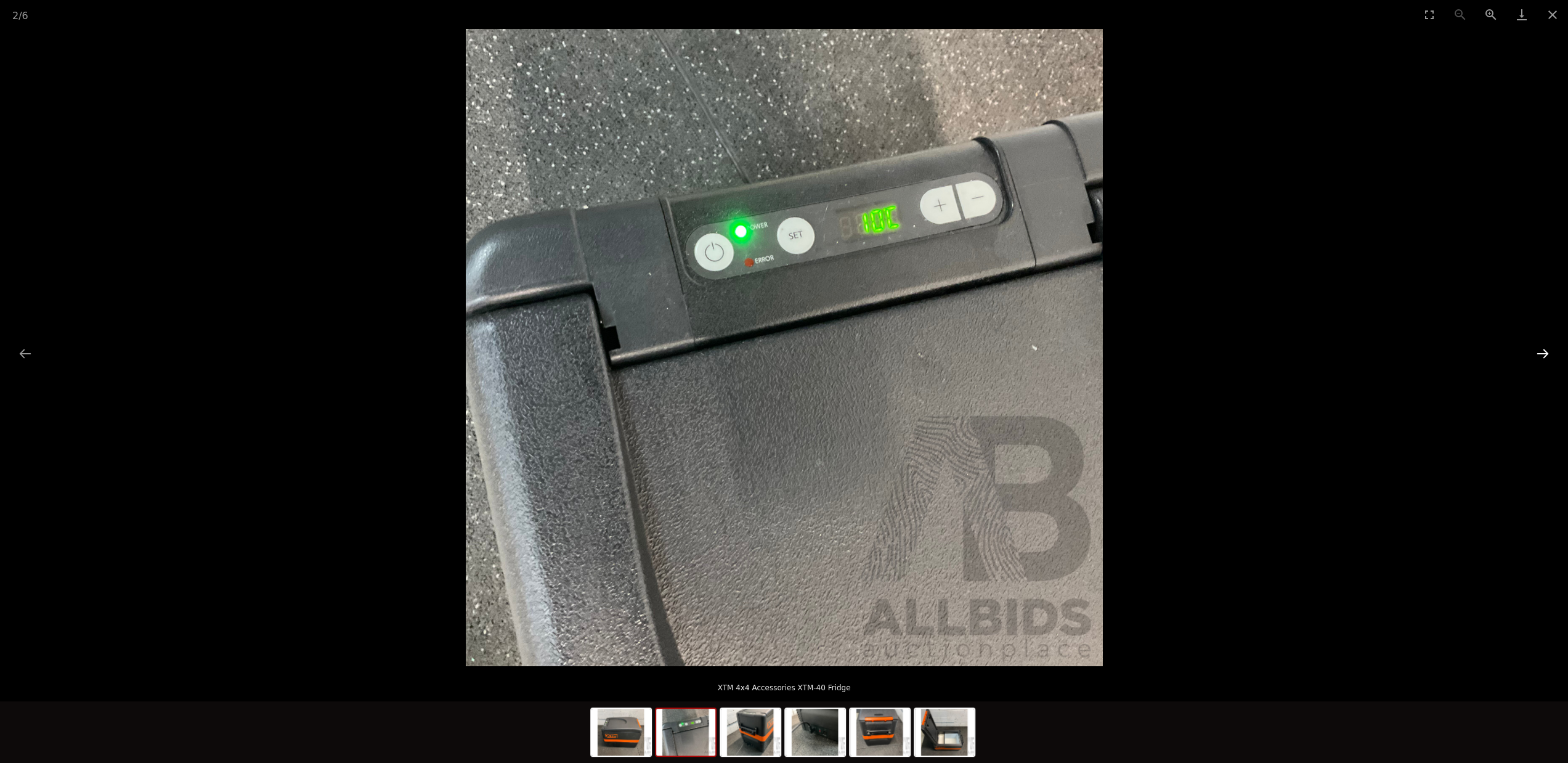
click at [1539, 349] on button "Next slide" at bounding box center [1542, 354] width 26 height 24
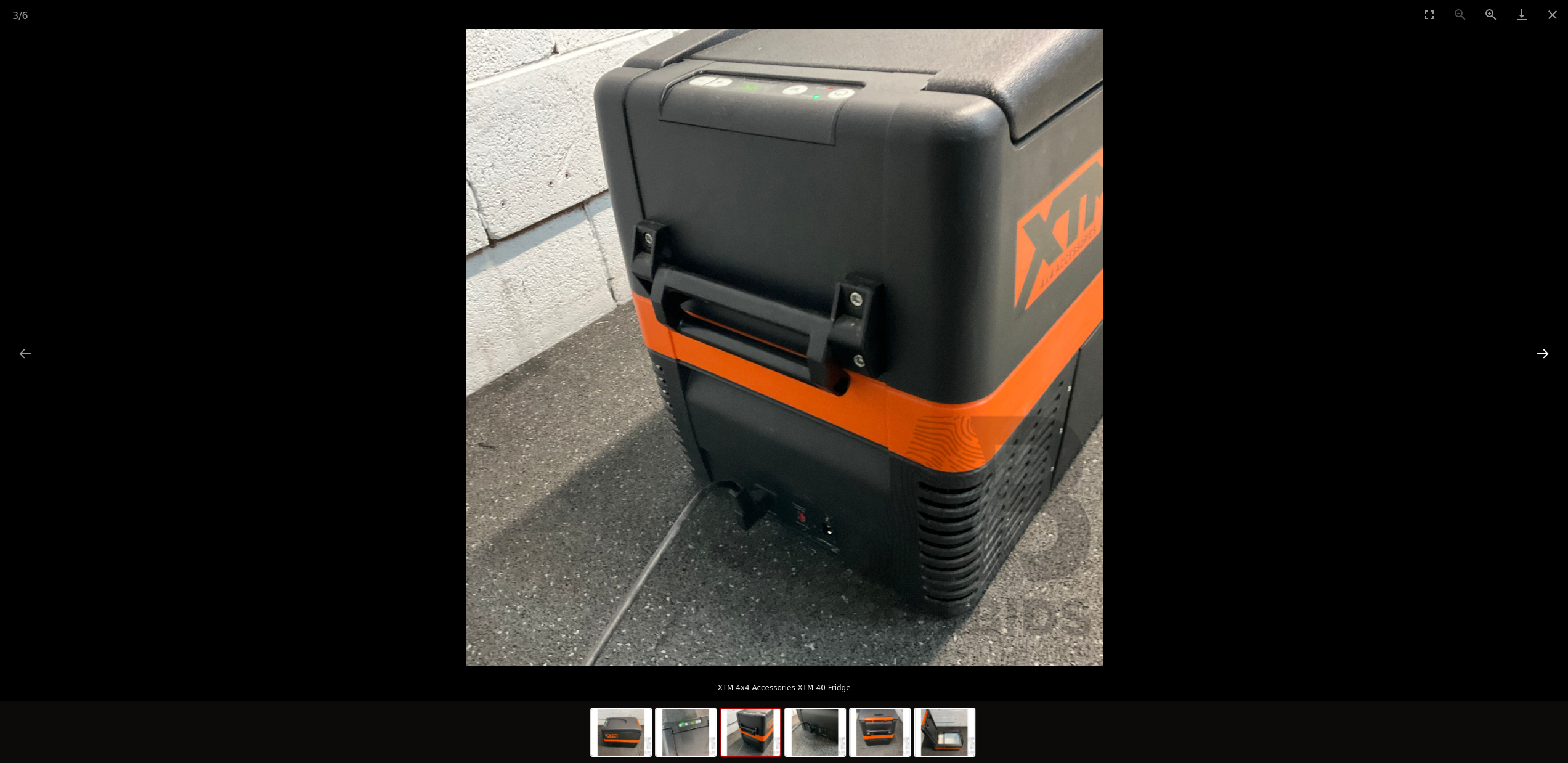
click at [1539, 348] on button "Next slide" at bounding box center [1542, 354] width 26 height 24
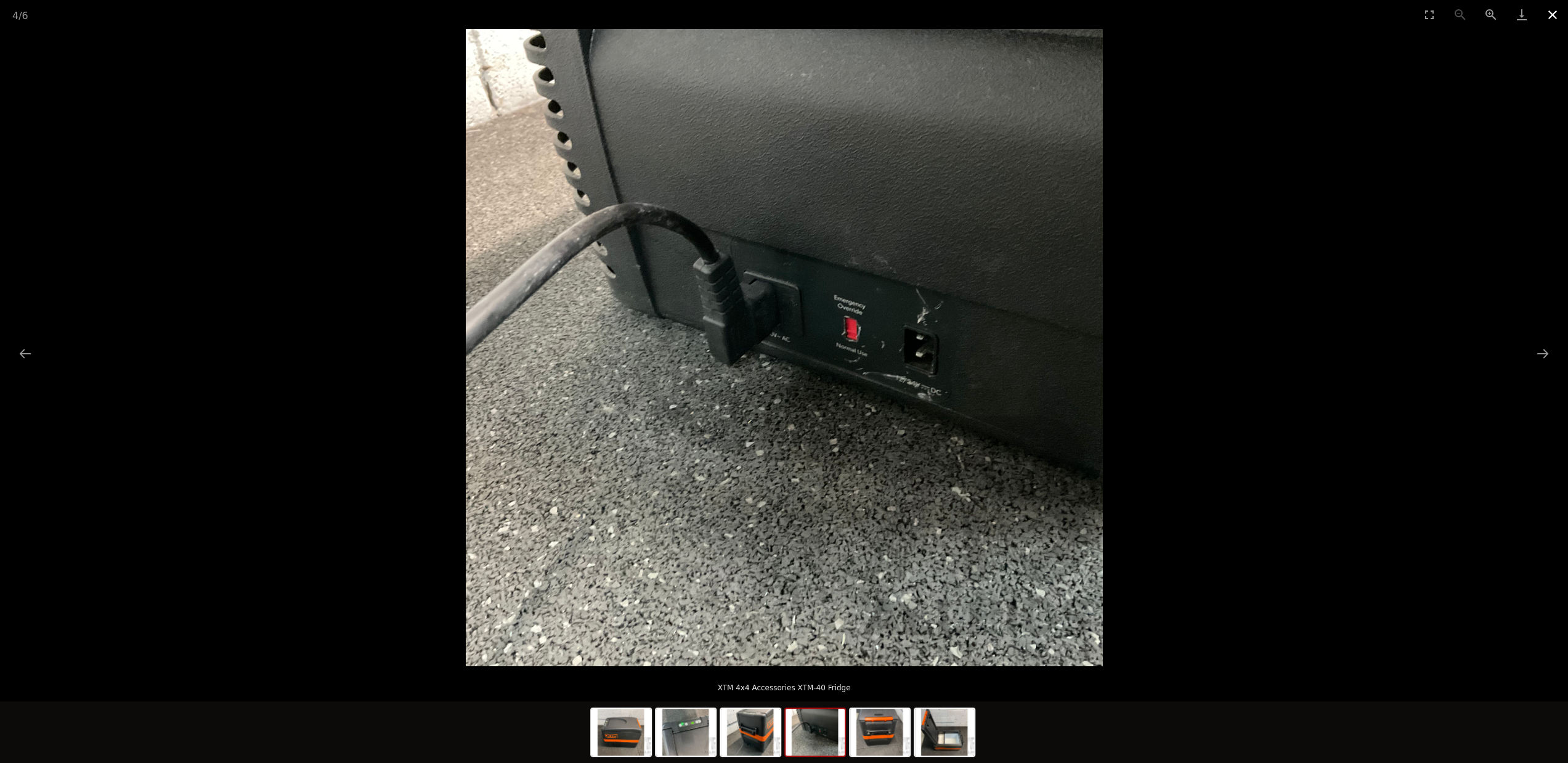
click at [1550, 17] on button "Close gallery" at bounding box center [1552, 14] width 31 height 29
